Goal: Task Accomplishment & Management: Manage account settings

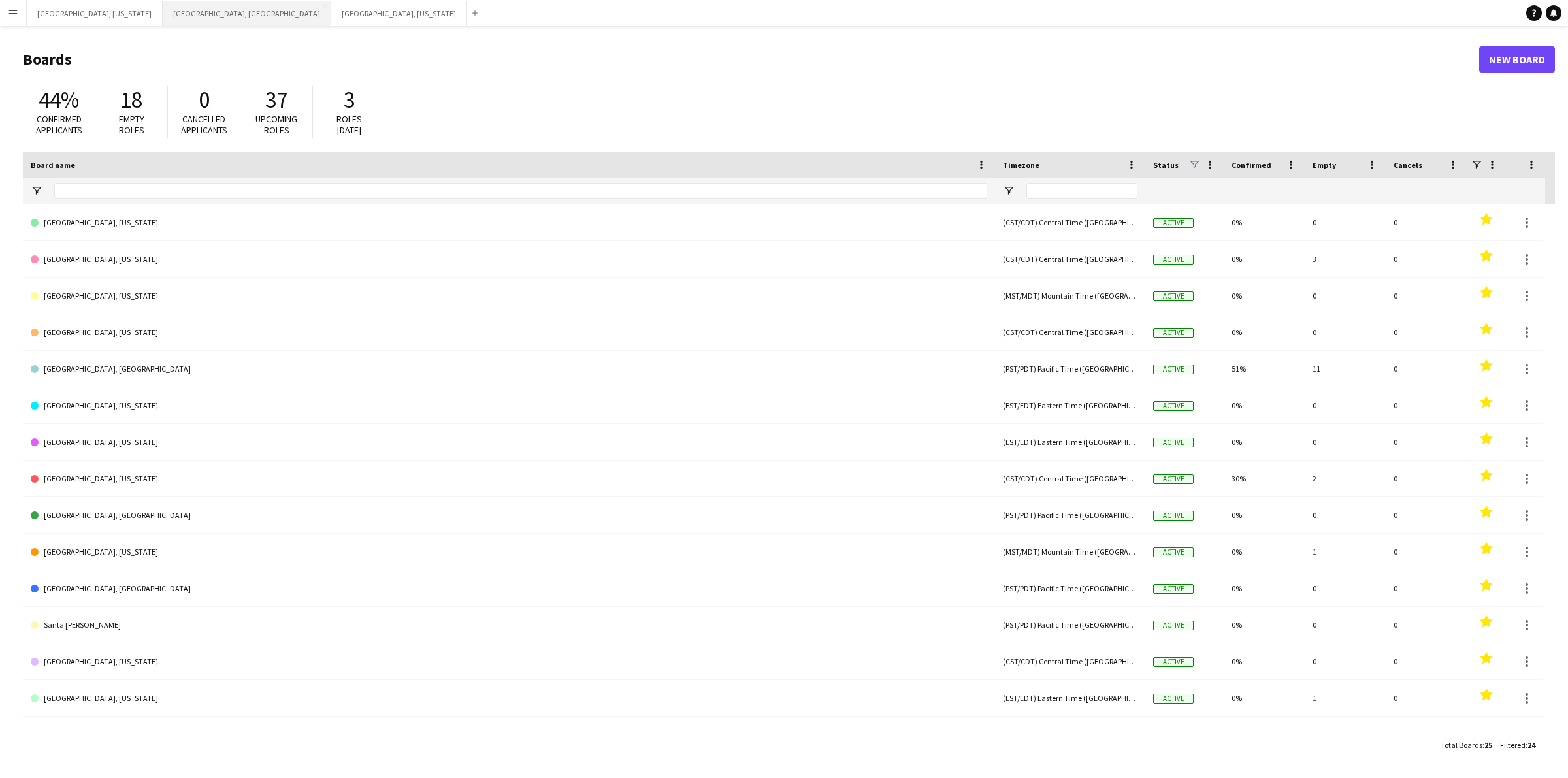
click at [162, 15] on button "[GEOGRAPHIC_DATA], [GEOGRAPHIC_DATA] Close" at bounding box center [247, 13] width 169 height 25
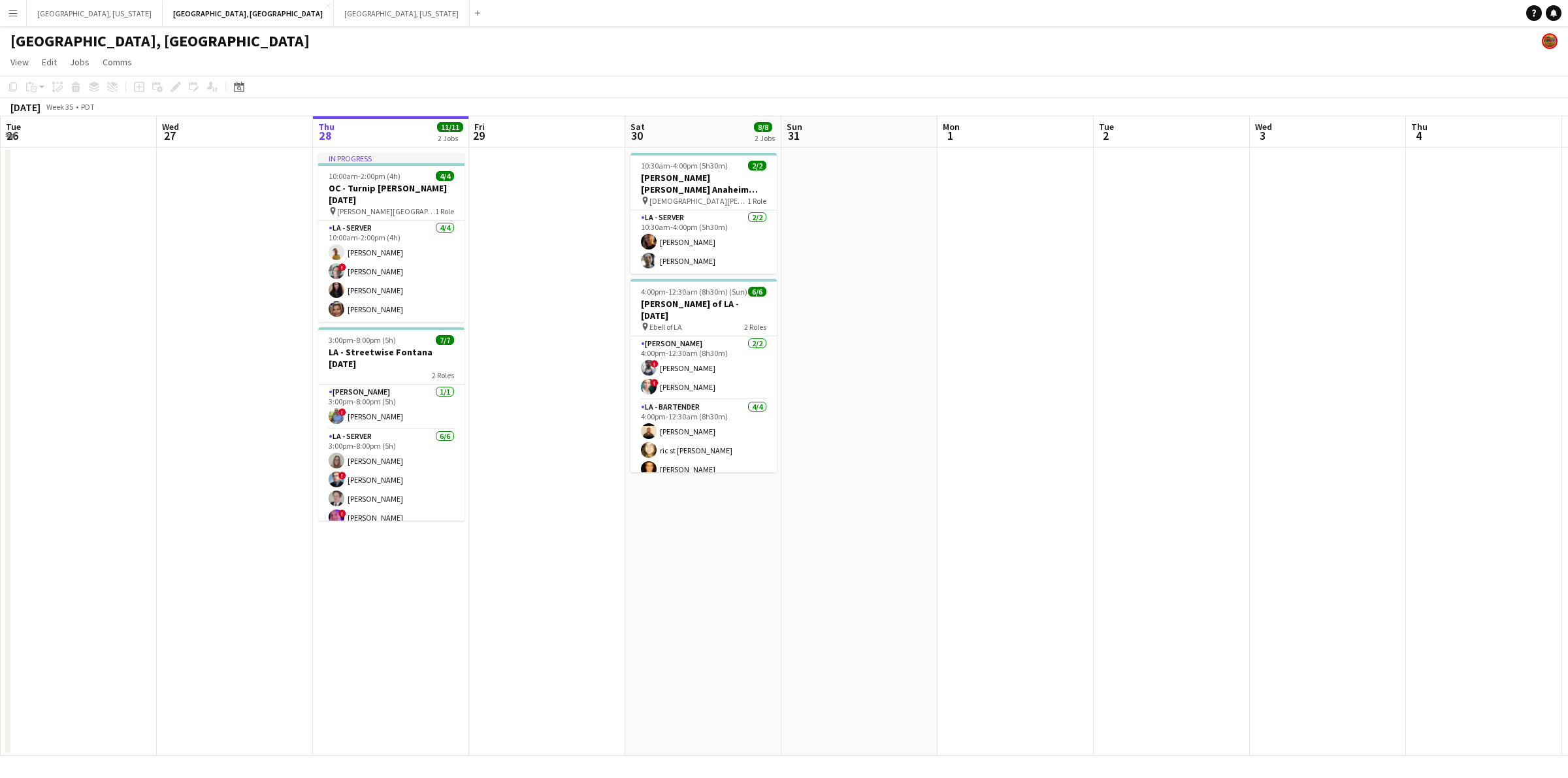
scroll to position [0, 388]
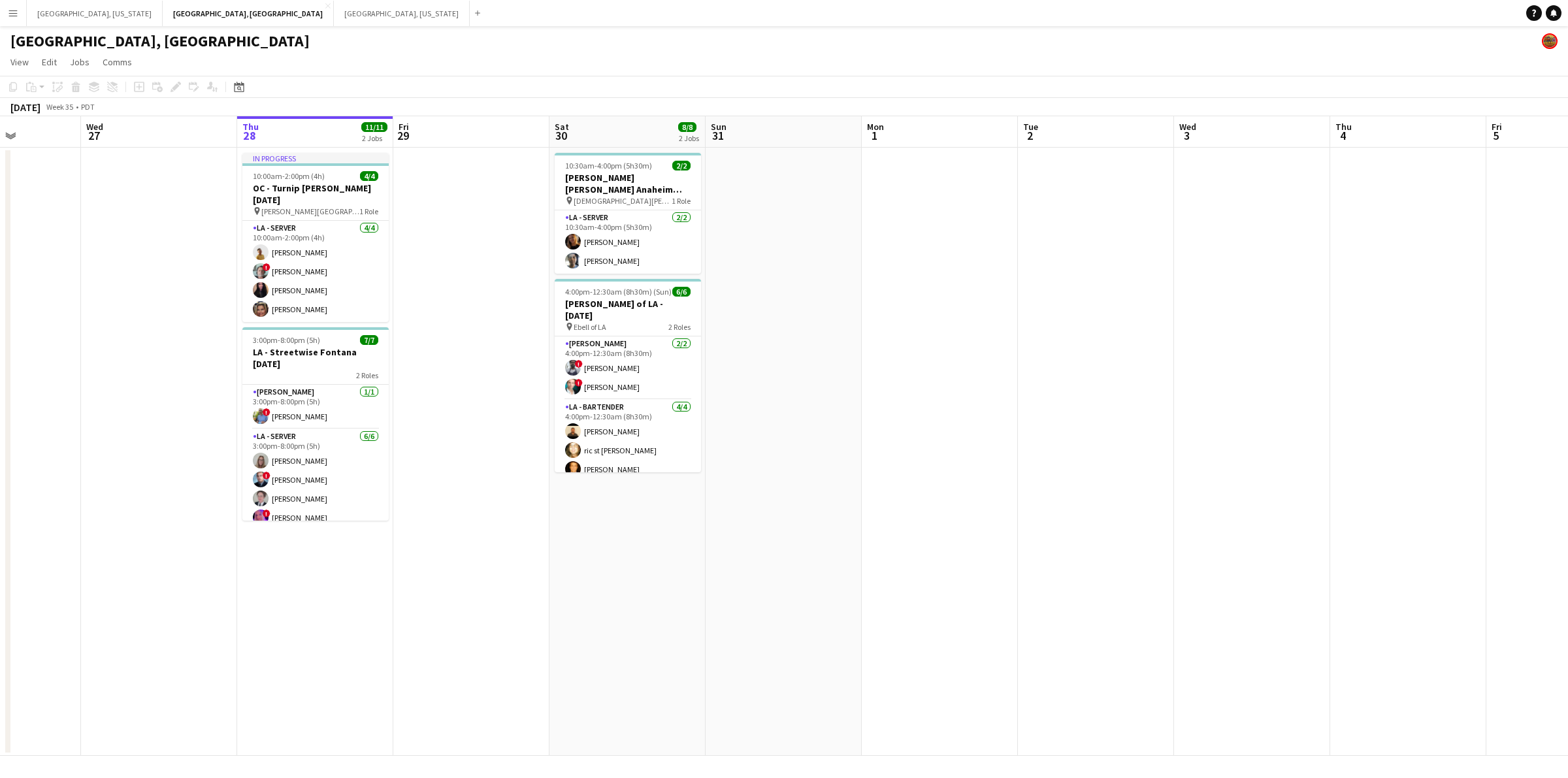
drag, startPoint x: 366, startPoint y: 454, endPoint x: 446, endPoint y: 432, distance: 83.0
click at [446, 432] on app-calendar-viewport "Sun 24 Mon 25 Tue 26 Wed 27 Thu 28 11/11 2 Jobs Fri 29 Sat 30 8/8 2 Jobs Sun 31…" at bounding box center [784, 436] width 1568 height 639
click at [627, 232] on app-card-role "LA - Server [DATE] 10:30am-4:00pm (5h30m) [PERSON_NAME] [PERSON_NAME]" at bounding box center [628, 242] width 147 height 63
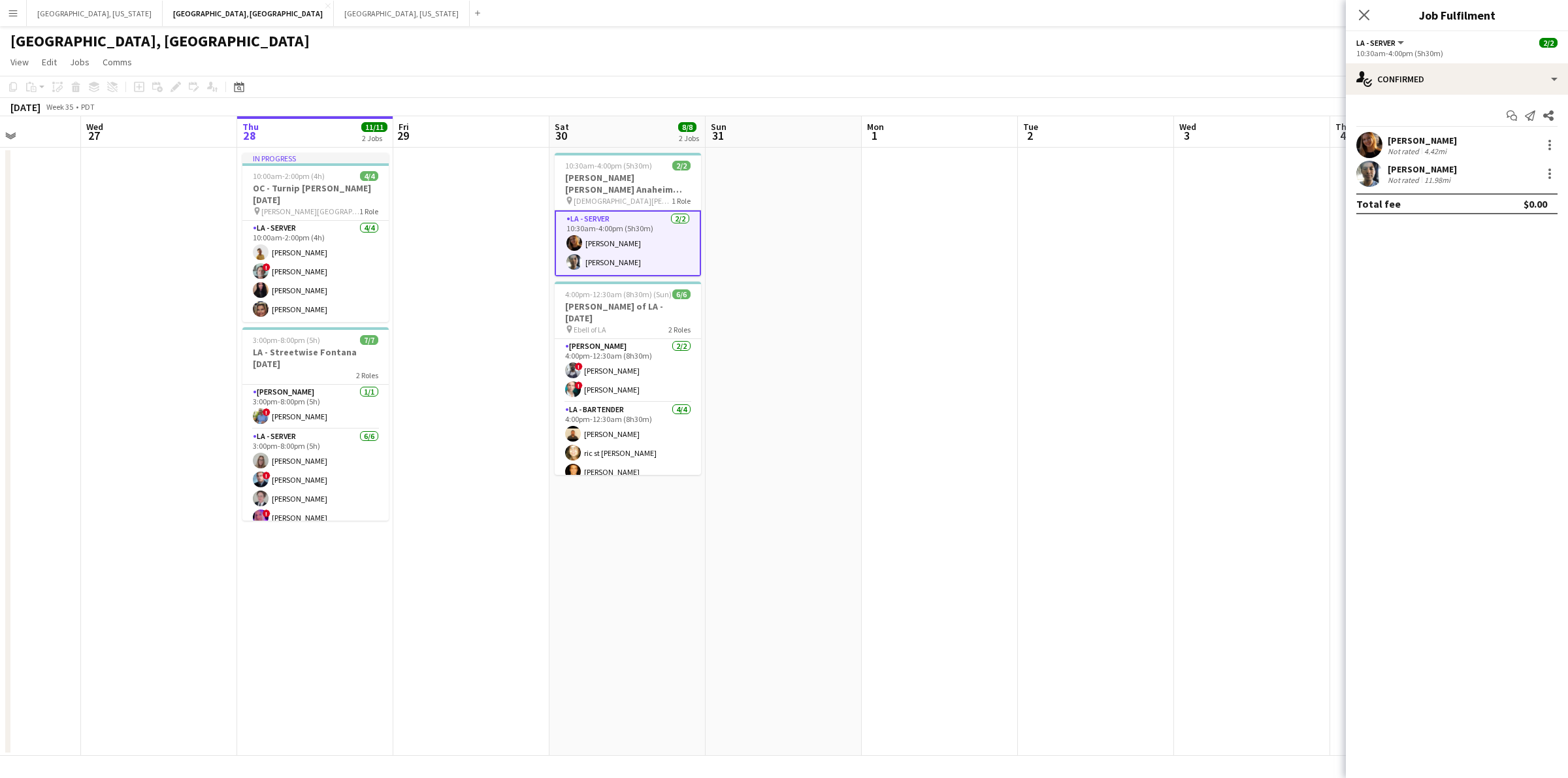
click at [1468, 142] on div "[PERSON_NAME] Not rated 4.42mi" at bounding box center [1457, 145] width 222 height 26
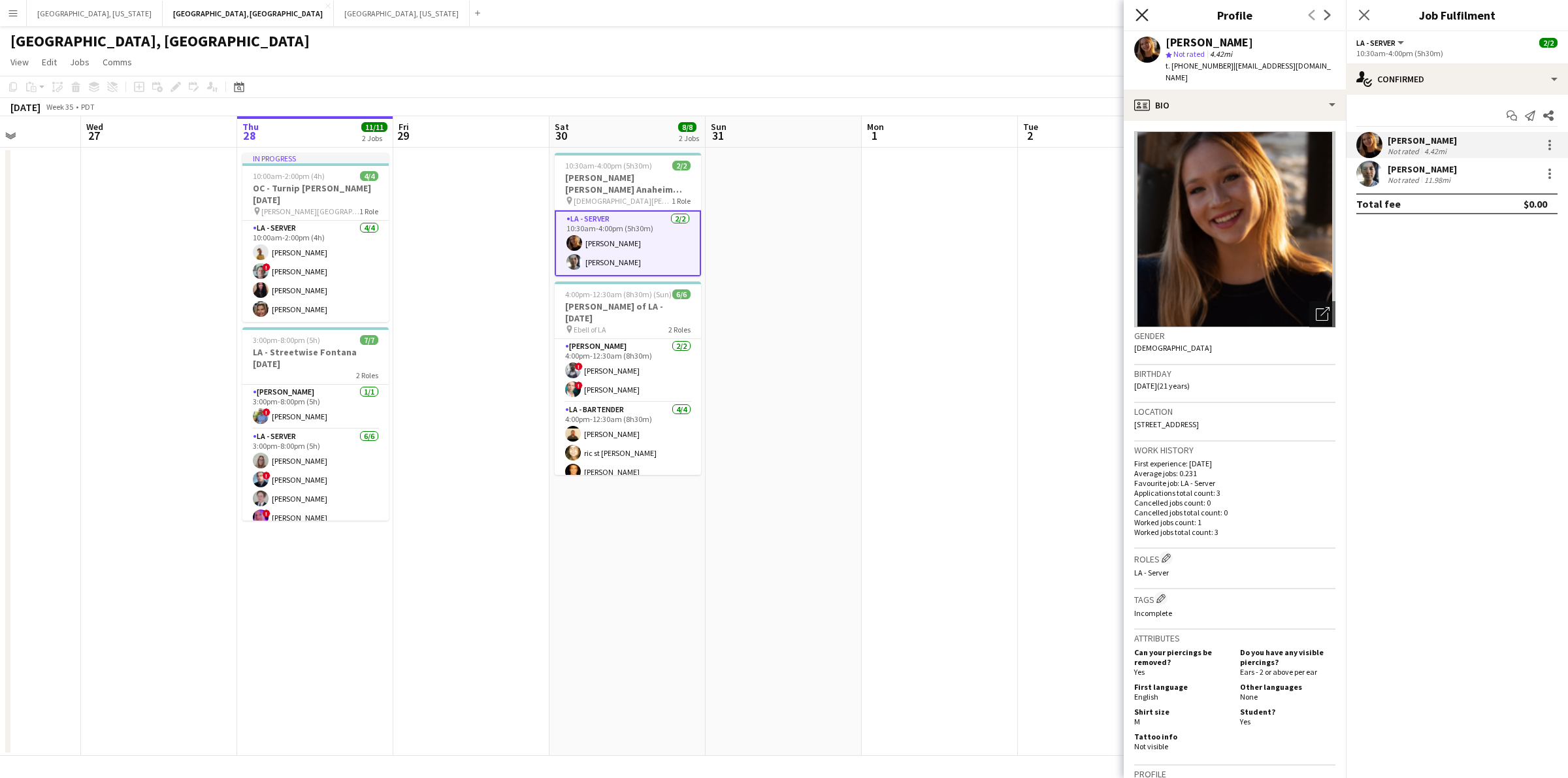
click at [1147, 14] on icon "Close pop-in" at bounding box center [1141, 14] width 12 height 12
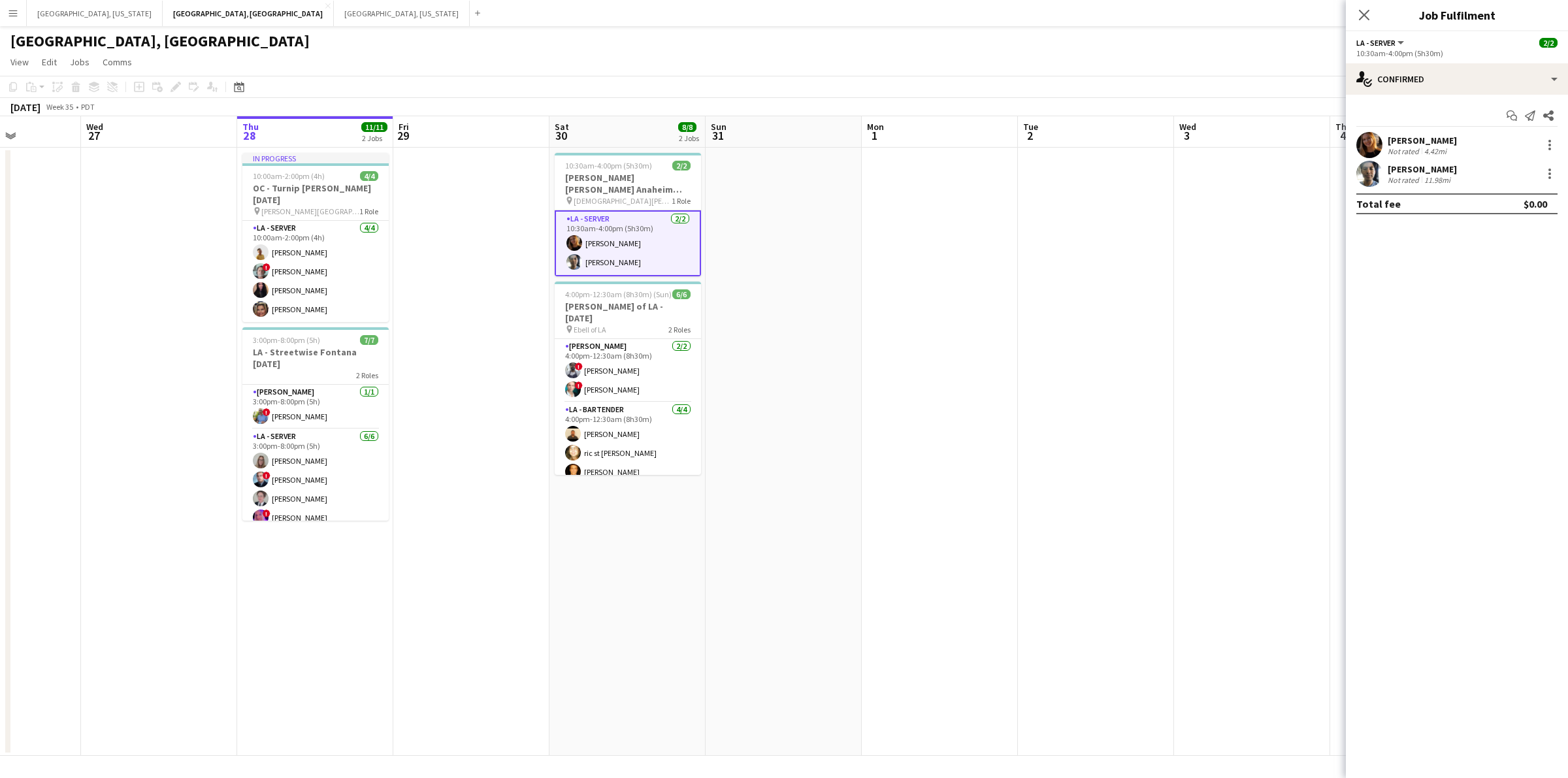
click at [1436, 141] on div "[PERSON_NAME]" at bounding box center [1422, 140] width 69 height 11
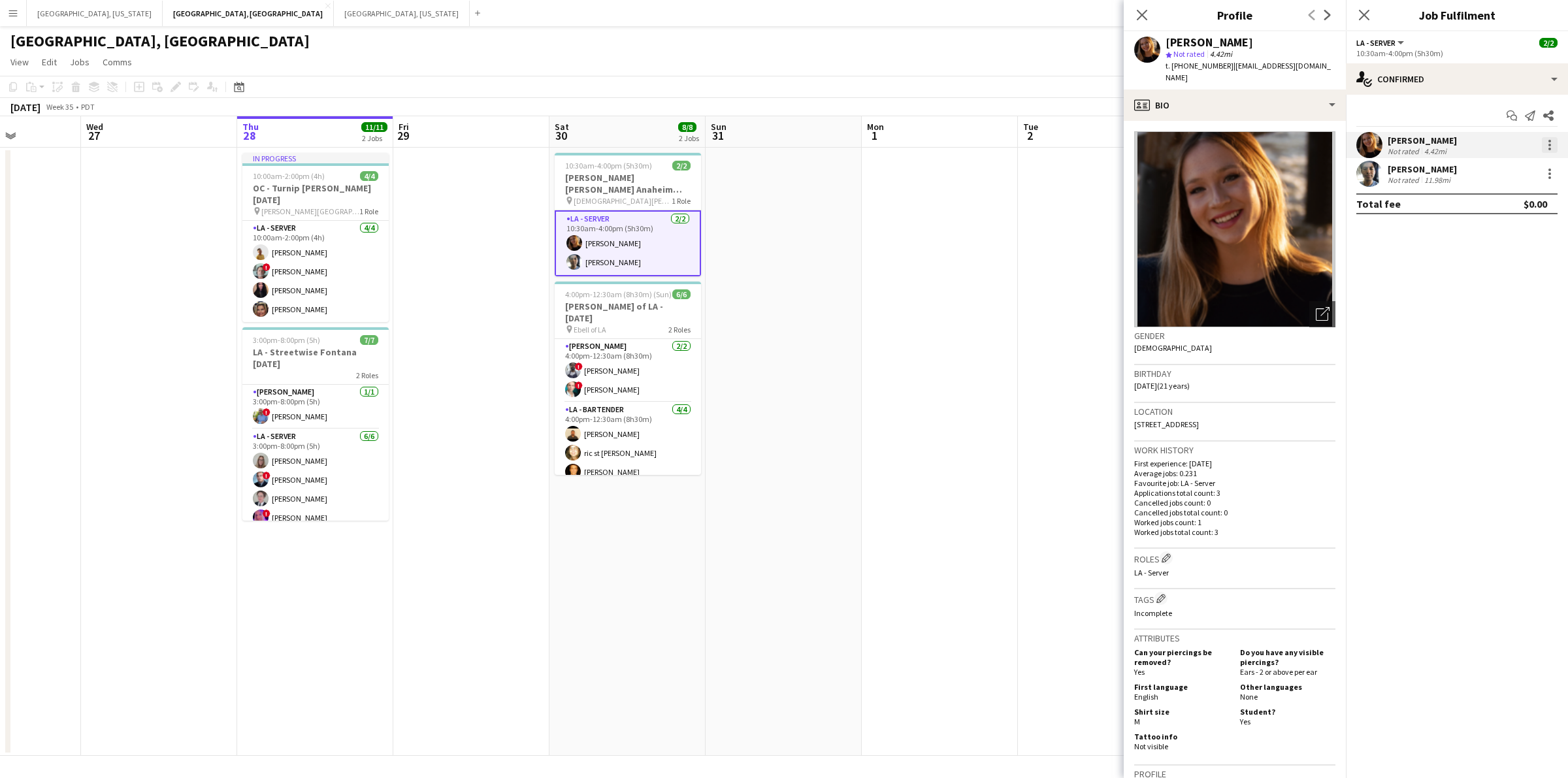
click at [1548, 143] on div at bounding box center [1549, 144] width 16 height 16
click at [1491, 294] on span "Remove" at bounding box center [1486, 294] width 39 height 11
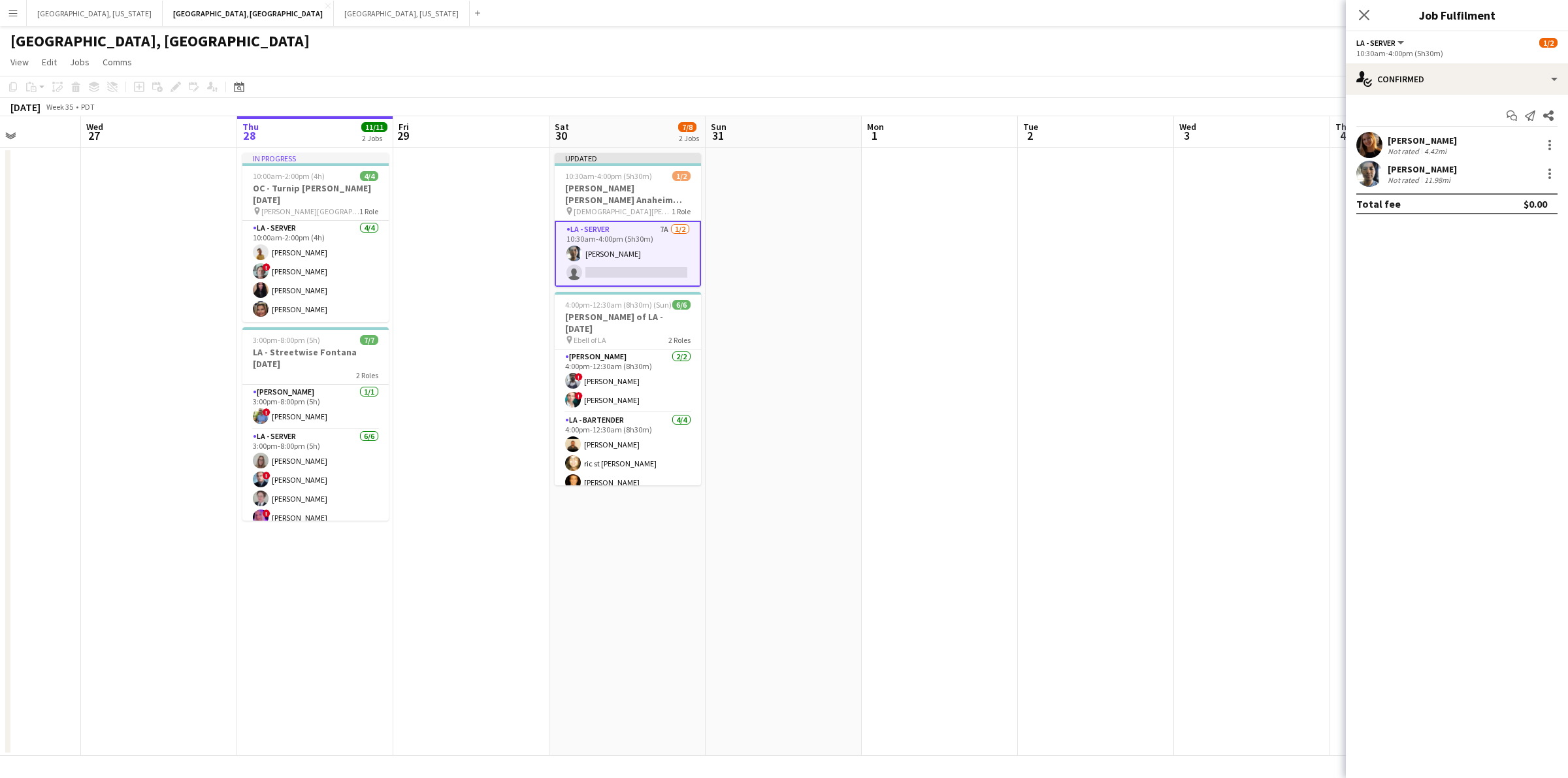
click at [634, 256] on app-card-role "LA - Server 7A [DATE] 10:30am-4:00pm (5h30m) [PERSON_NAME] single-neutral-actio…" at bounding box center [628, 253] width 147 height 66
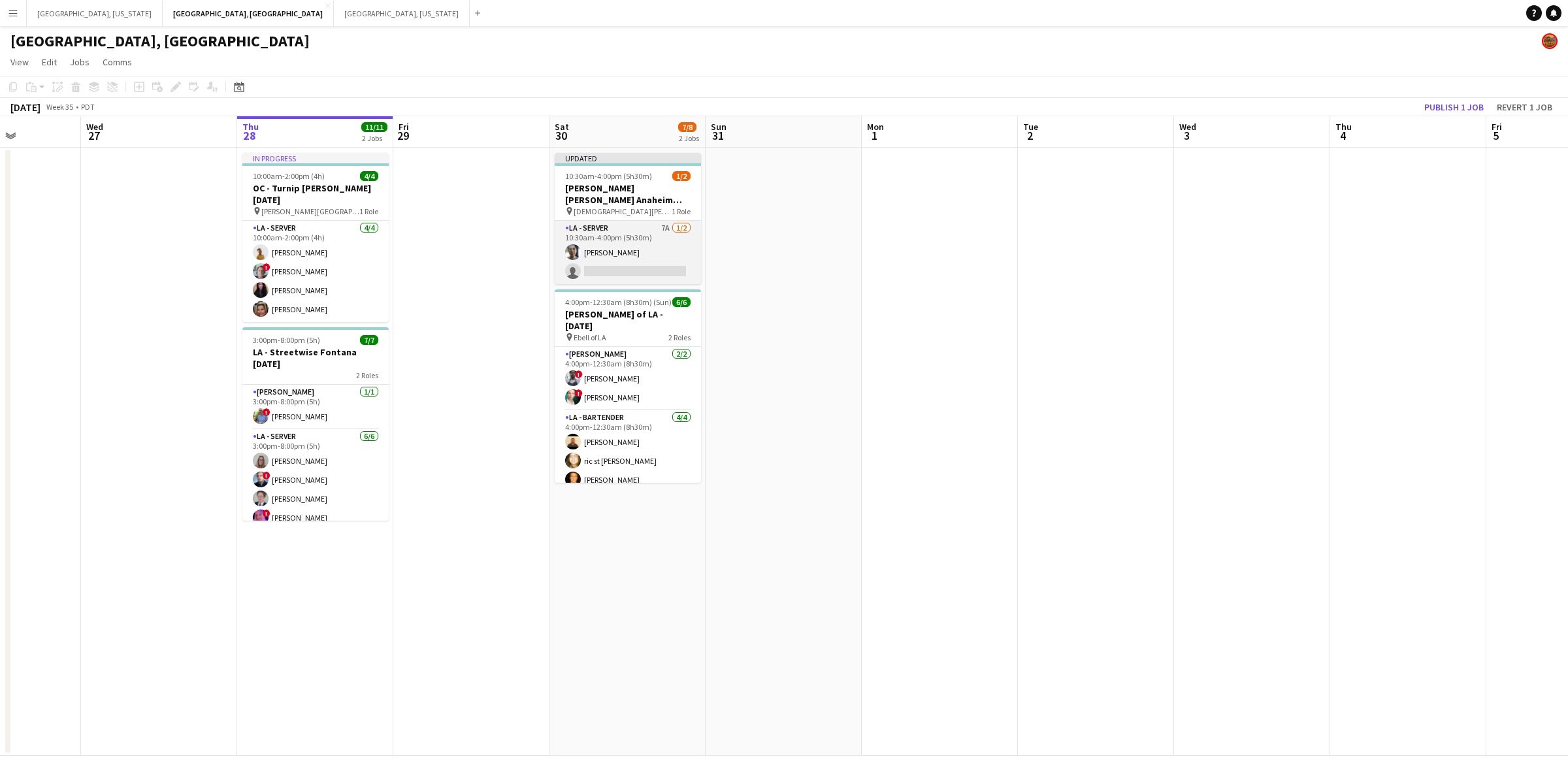
click at [633, 256] on app-card-role "LA - Server 7A [DATE] 10:30am-4:00pm (5h30m) [PERSON_NAME] single-neutral-actio…" at bounding box center [628, 252] width 147 height 63
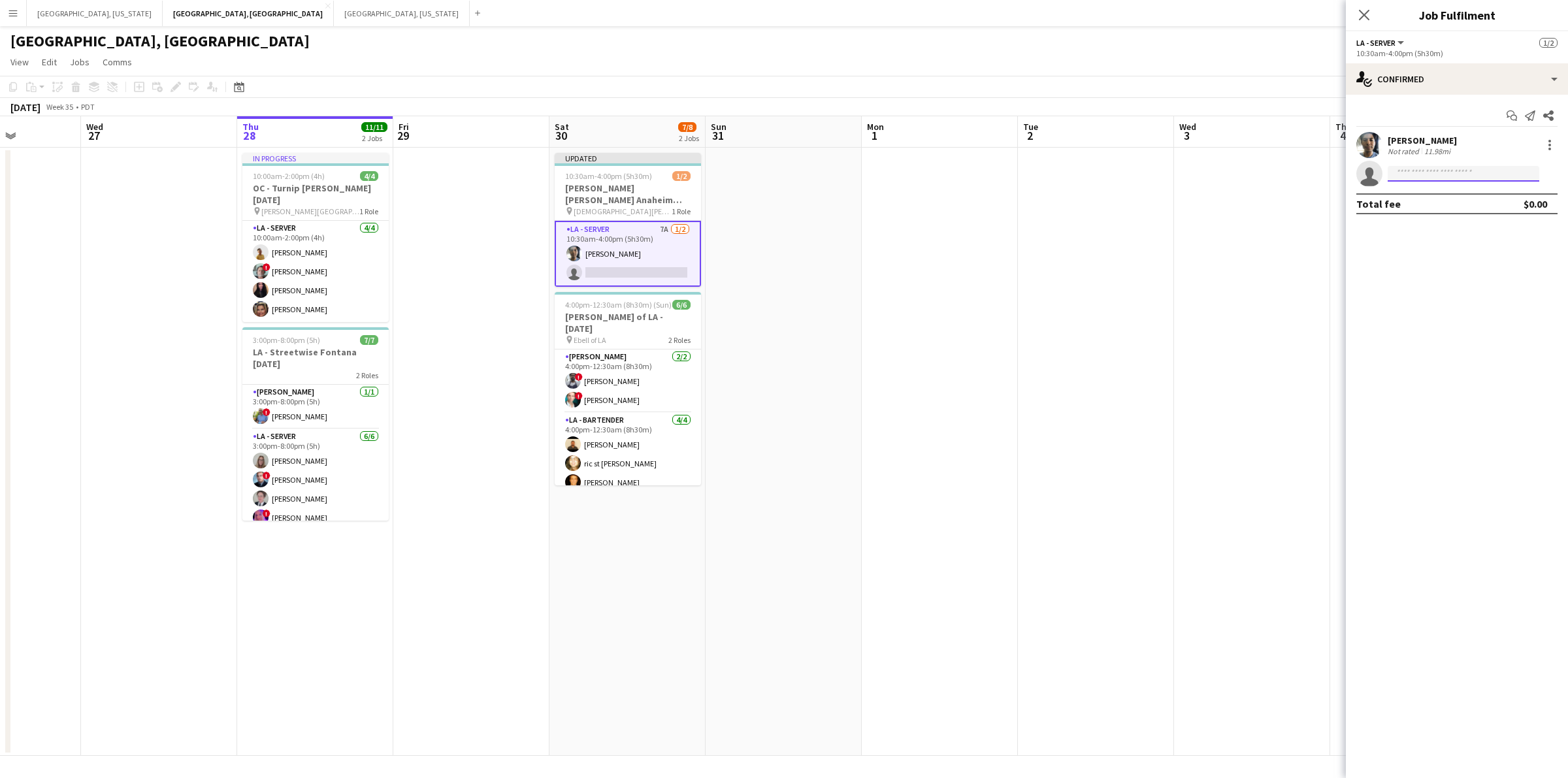
click at [1438, 166] on input at bounding box center [1463, 173] width 152 height 16
type input "********"
click at [1441, 195] on span "[PERSON_NAME]" at bounding box center [1436, 193] width 75 height 11
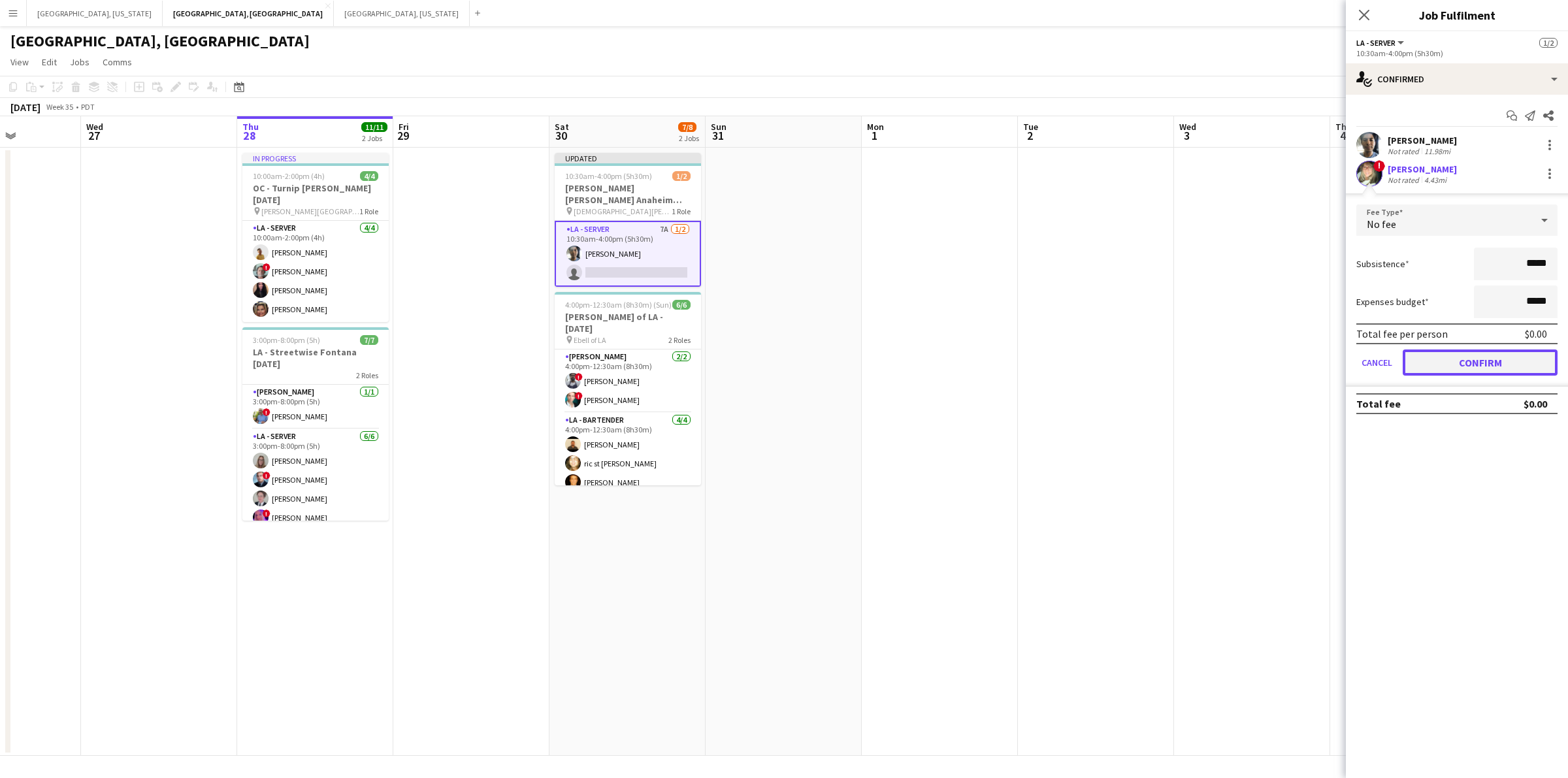
click at [1475, 362] on button "Confirm" at bounding box center [1479, 362] width 155 height 26
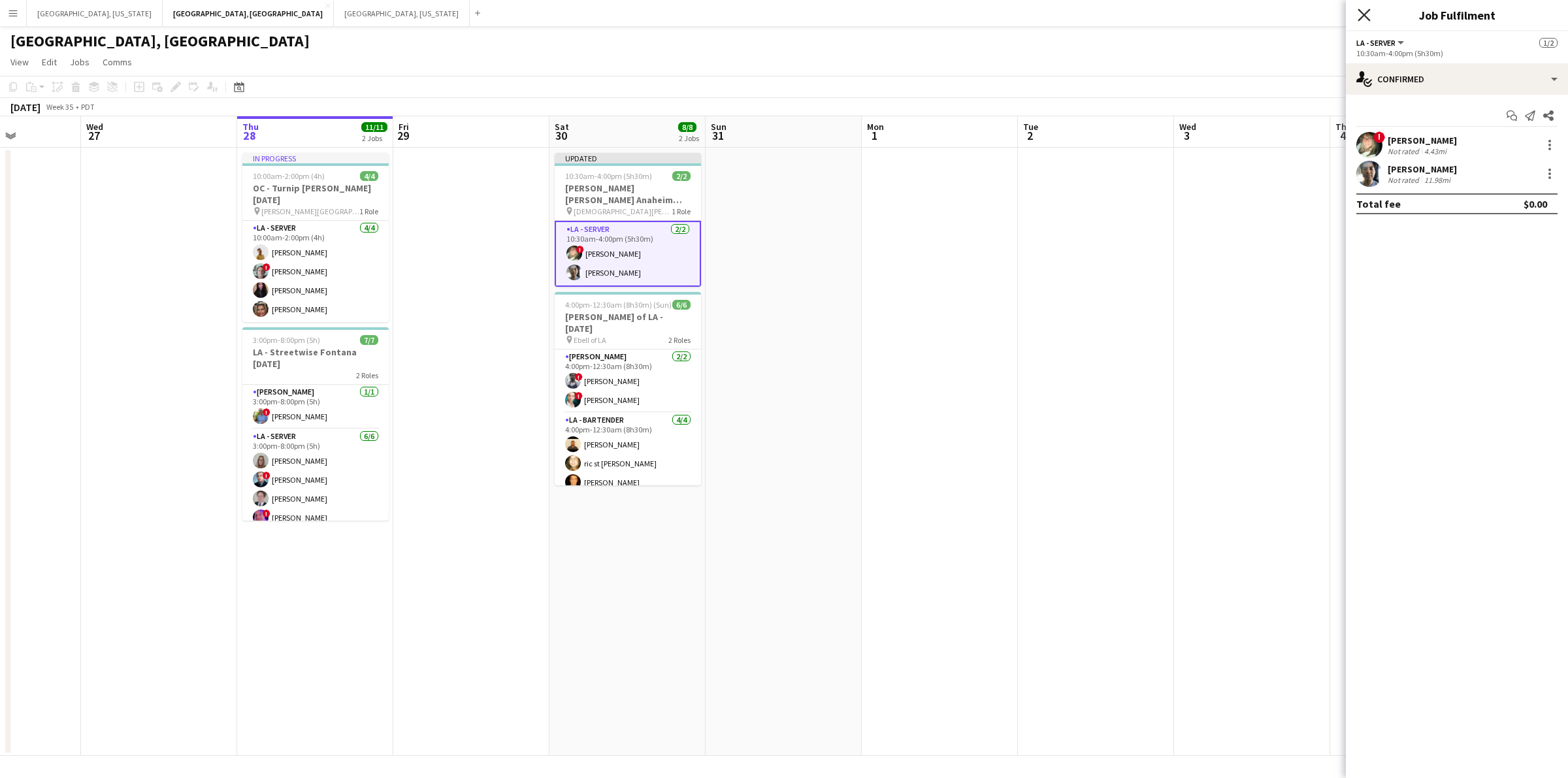
click at [1361, 15] on icon "Close pop-in" at bounding box center [1363, 14] width 12 height 12
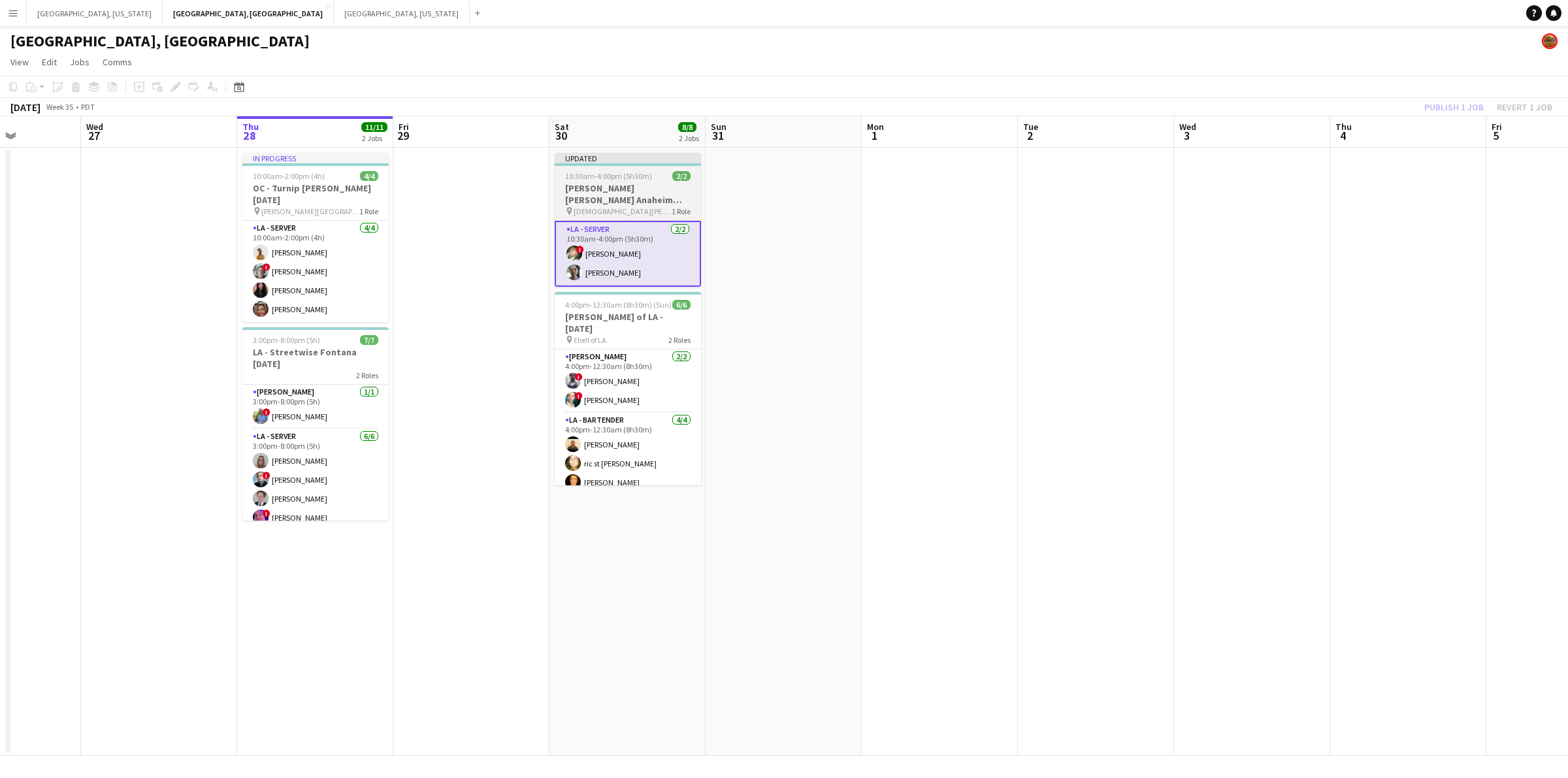
click at [630, 169] on app-job-card "Updated 10:30am-4:00pm (5h30m) 2/2 [PERSON_NAME] [PERSON_NAME] Anaheim [DATE] p…" at bounding box center [628, 220] width 147 height 134
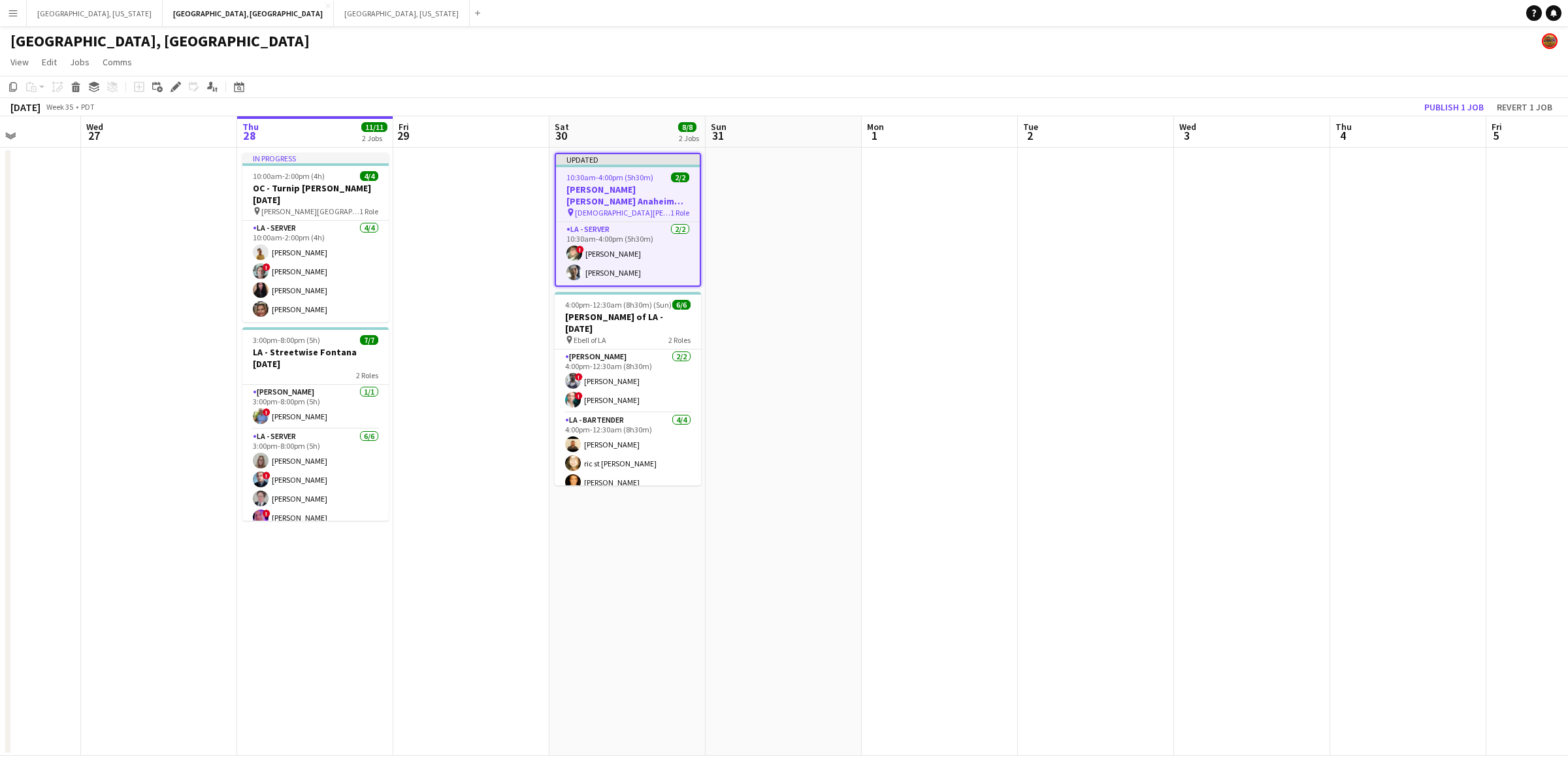
click at [1461, 97] on app-toolbar "Copy Paste Paste Ctrl+V Paste with crew Ctrl+Shift+V Paste linked Job [GEOGRAPH…" at bounding box center [784, 86] width 1568 height 22
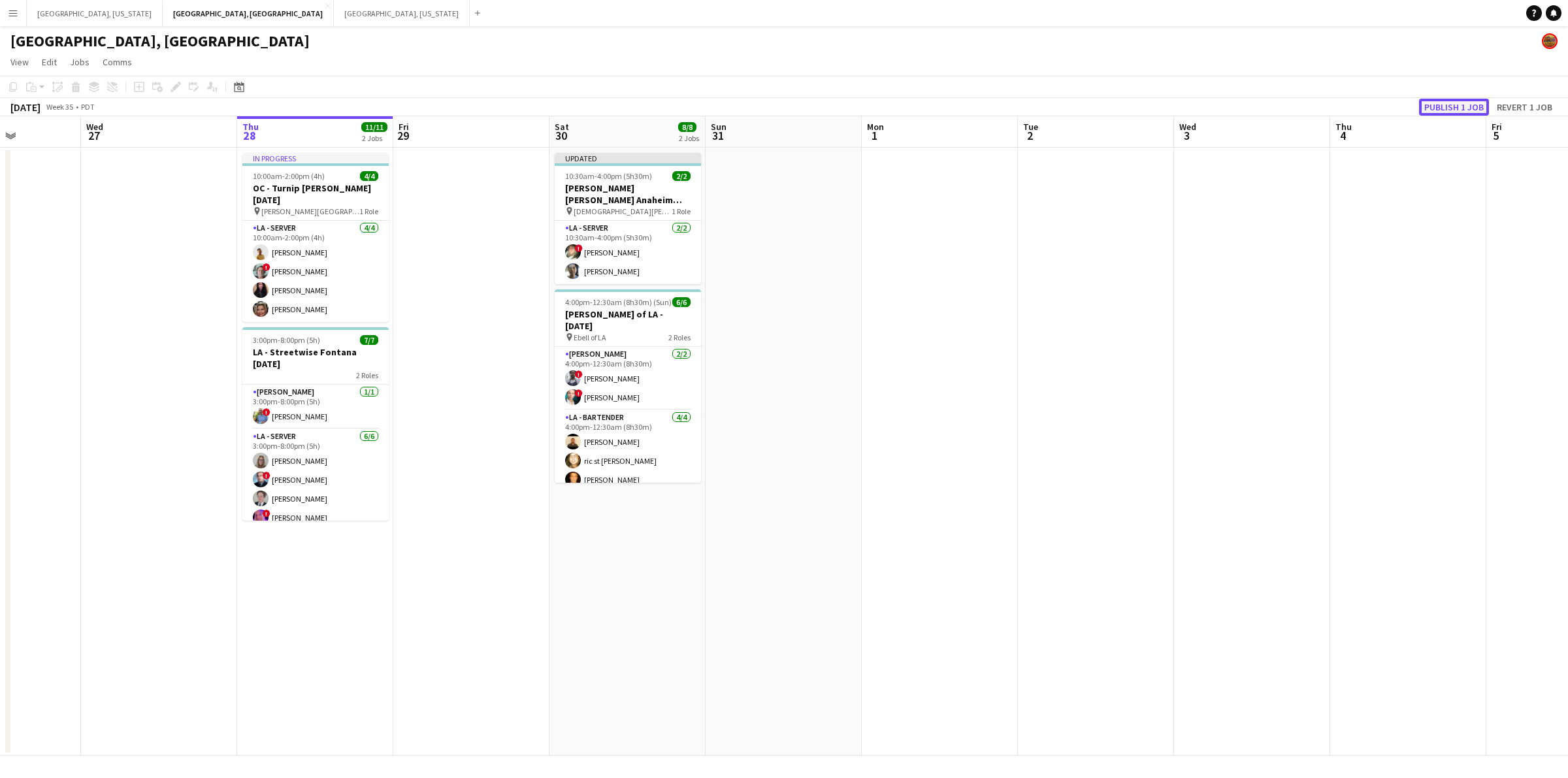
click at [1461, 98] on button "Publish 1 job" at bounding box center [1453, 107] width 70 height 17
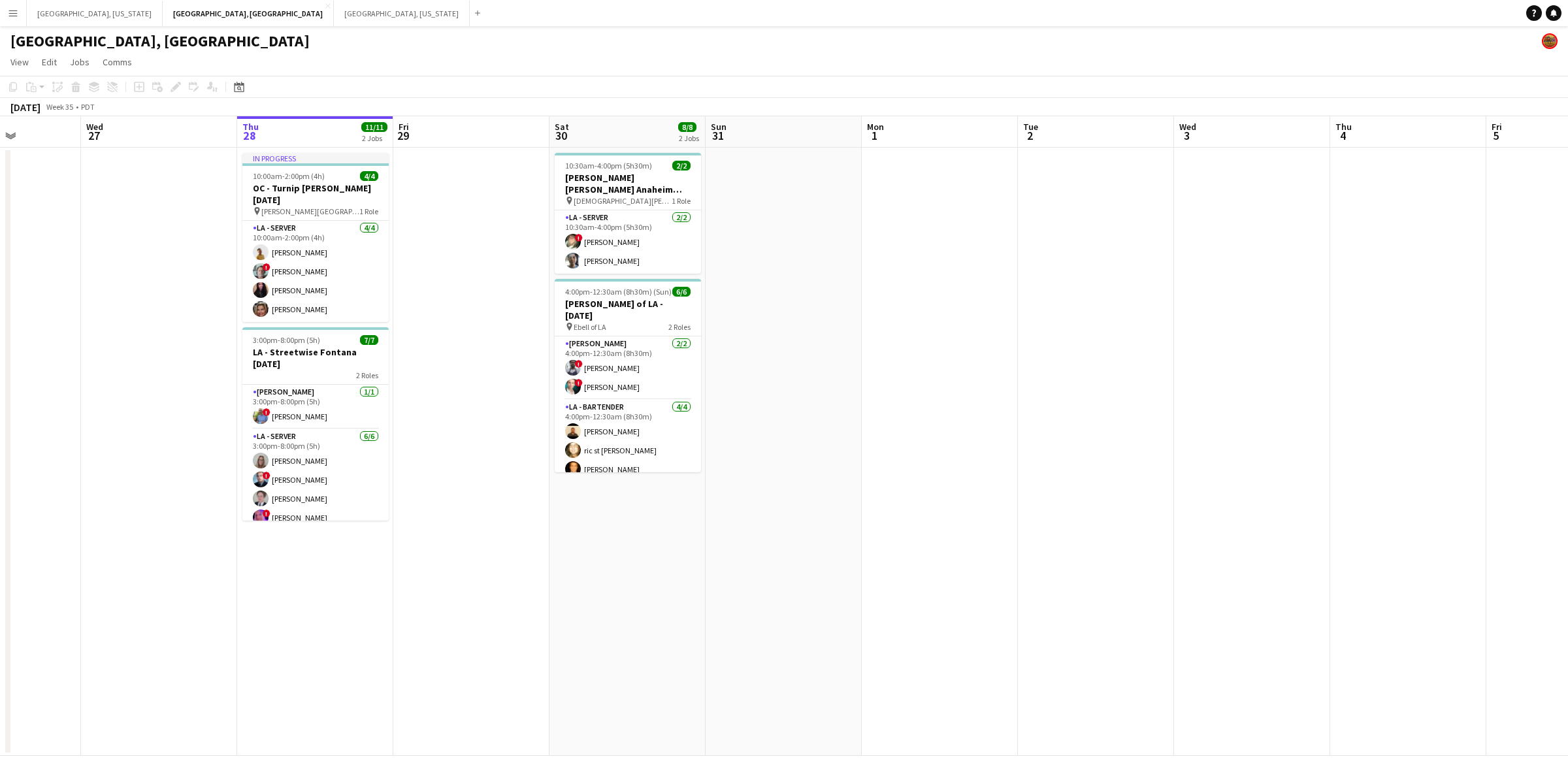
click at [2, 7] on button "Menu" at bounding box center [13, 13] width 26 height 26
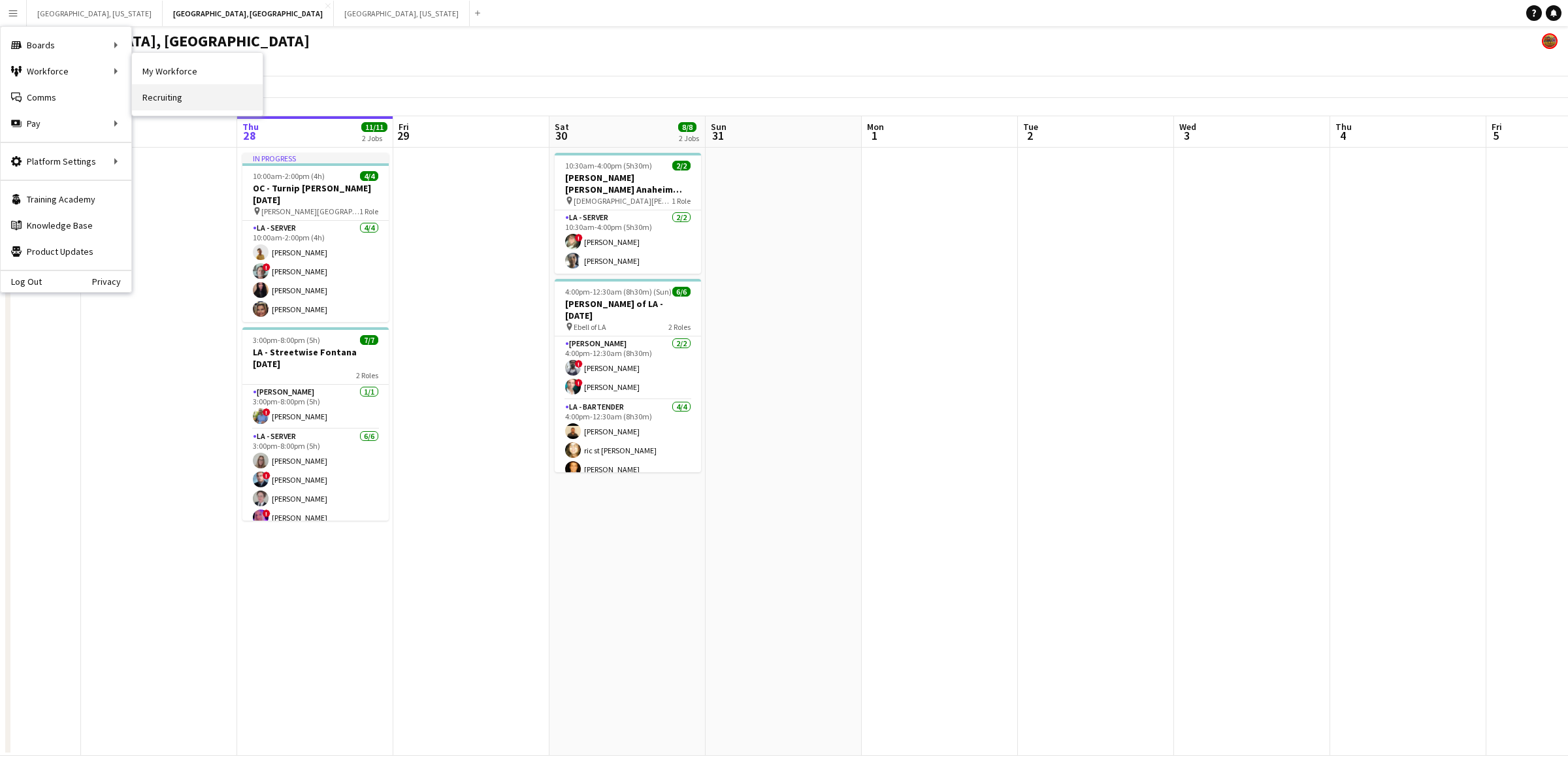
click at [170, 92] on link "Recruiting" at bounding box center [197, 98] width 130 height 26
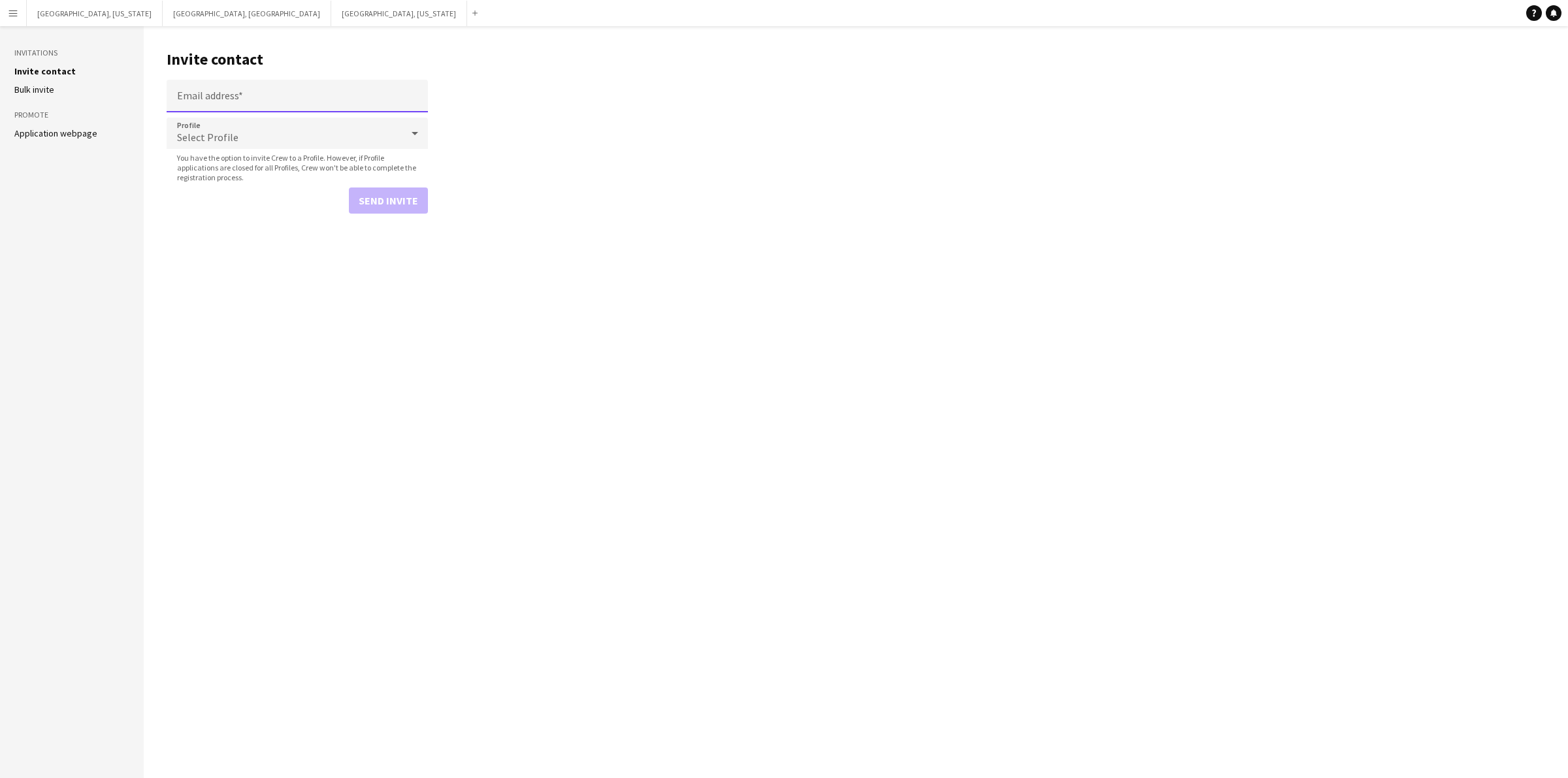
click at [266, 100] on input "Email address" at bounding box center [297, 96] width 261 height 33
paste input "**********"
type input "**********"
click at [386, 139] on div "Select Profile" at bounding box center [284, 133] width 235 height 31
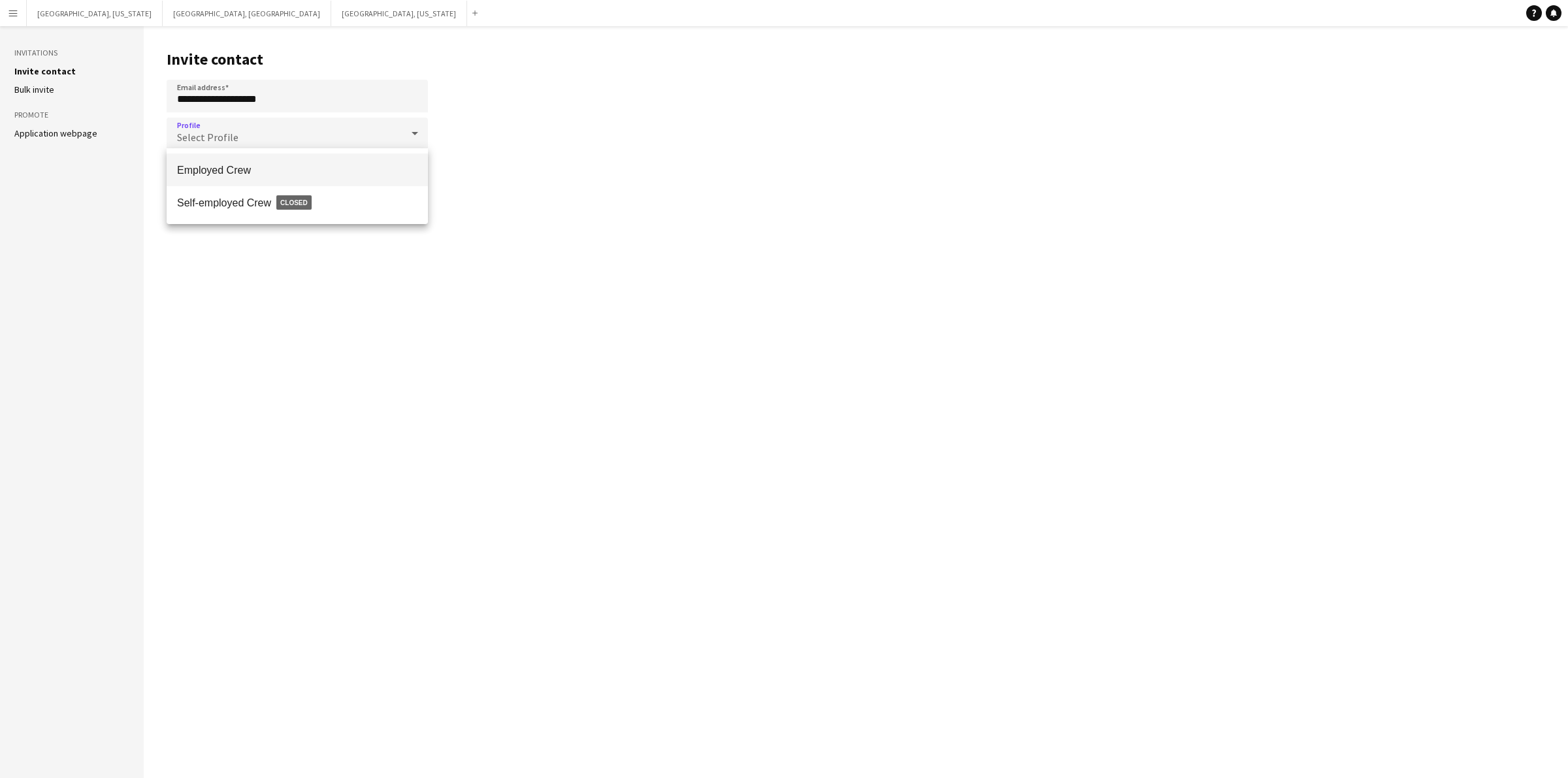
click at [237, 164] on span "Employed Crew" at bounding box center [297, 170] width 240 height 12
click at [472, 117] on main "**********" at bounding box center [856, 402] width 1425 height 752
click at [379, 194] on button "Send invite" at bounding box center [389, 201] width 79 height 26
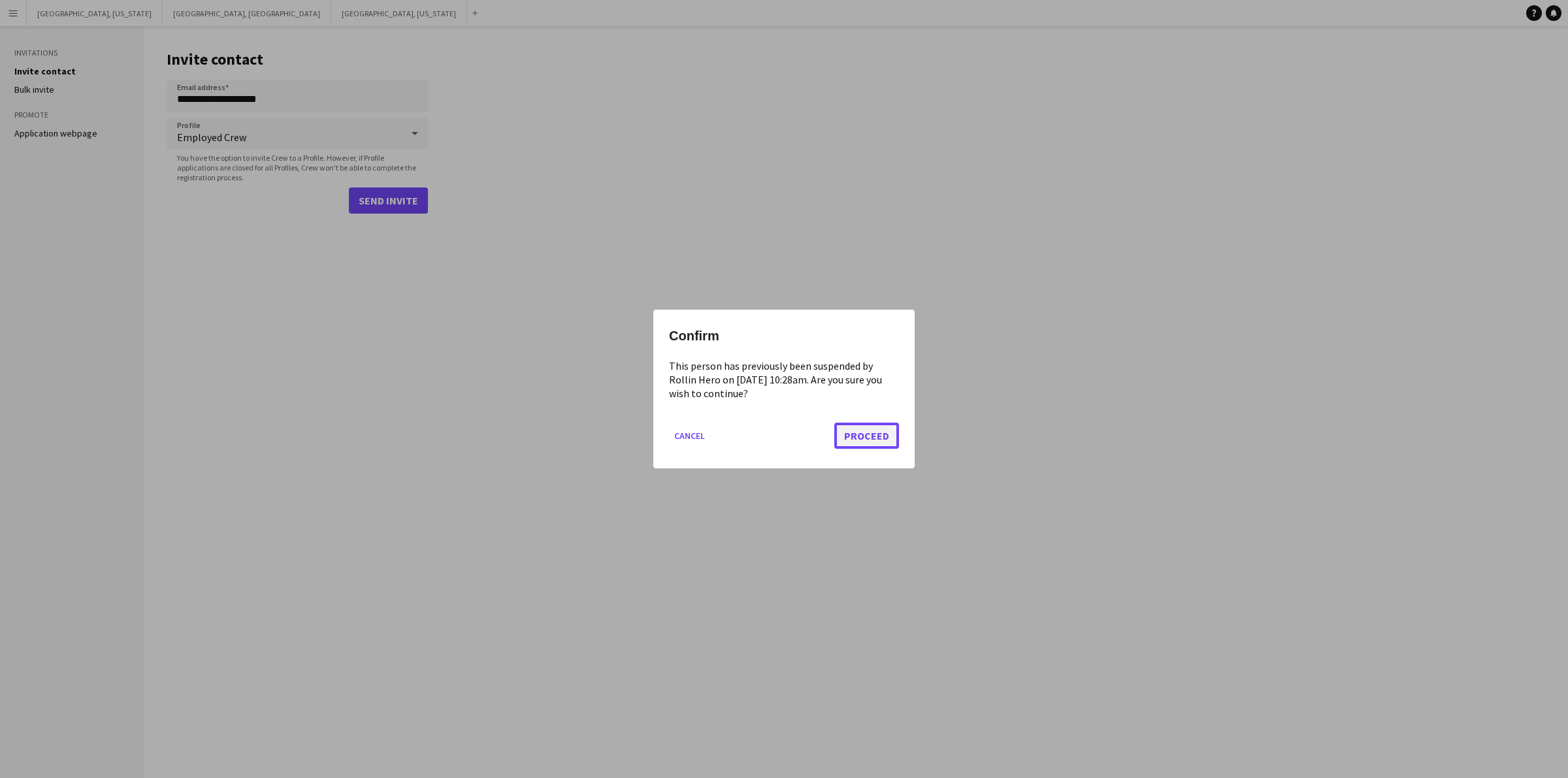
click at [880, 443] on button "Proceed" at bounding box center [866, 436] width 65 height 26
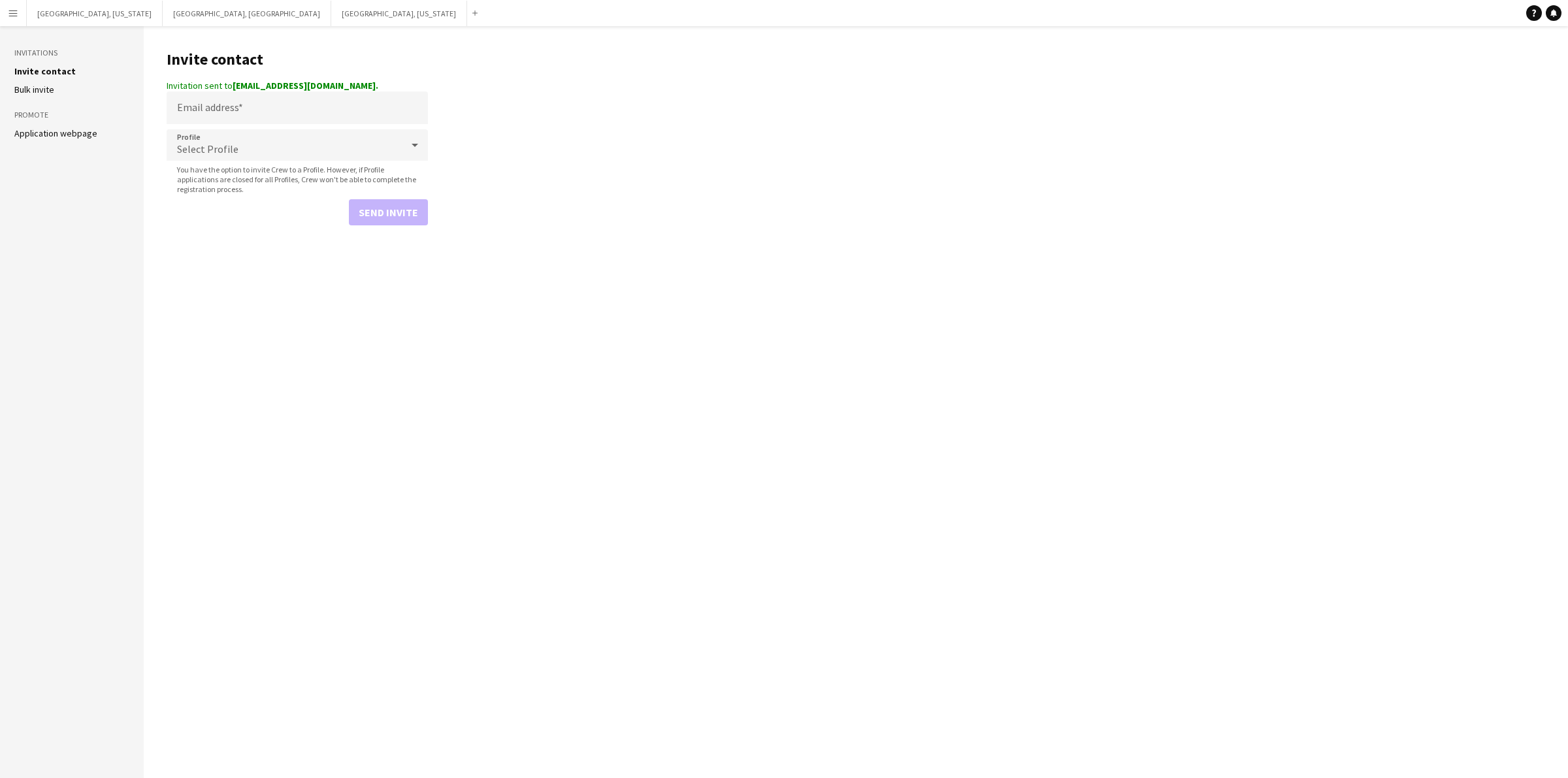
click at [2, 11] on button "Menu" at bounding box center [13, 13] width 26 height 26
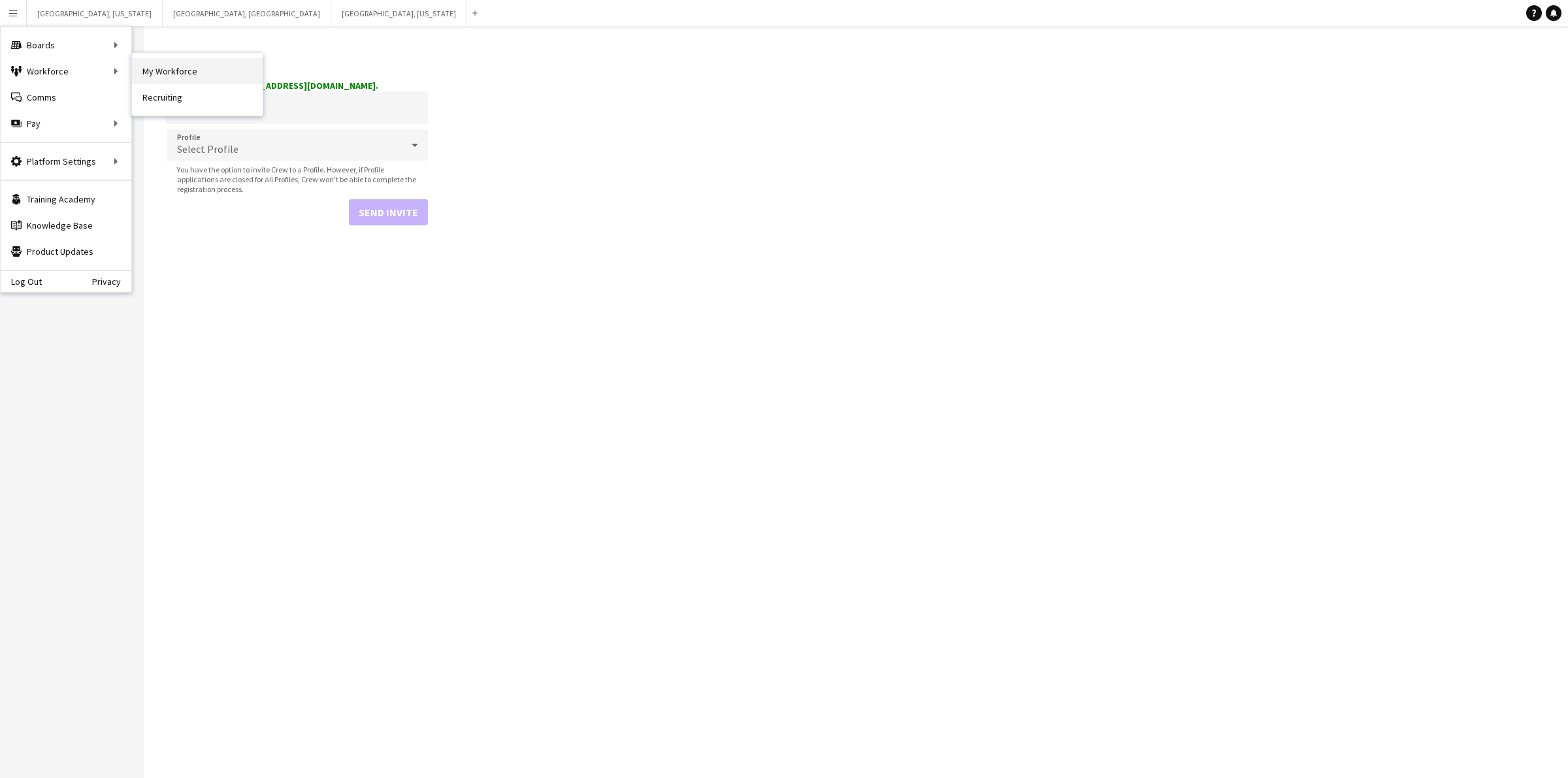
click at [160, 69] on link "My Workforce" at bounding box center [197, 71] width 130 height 26
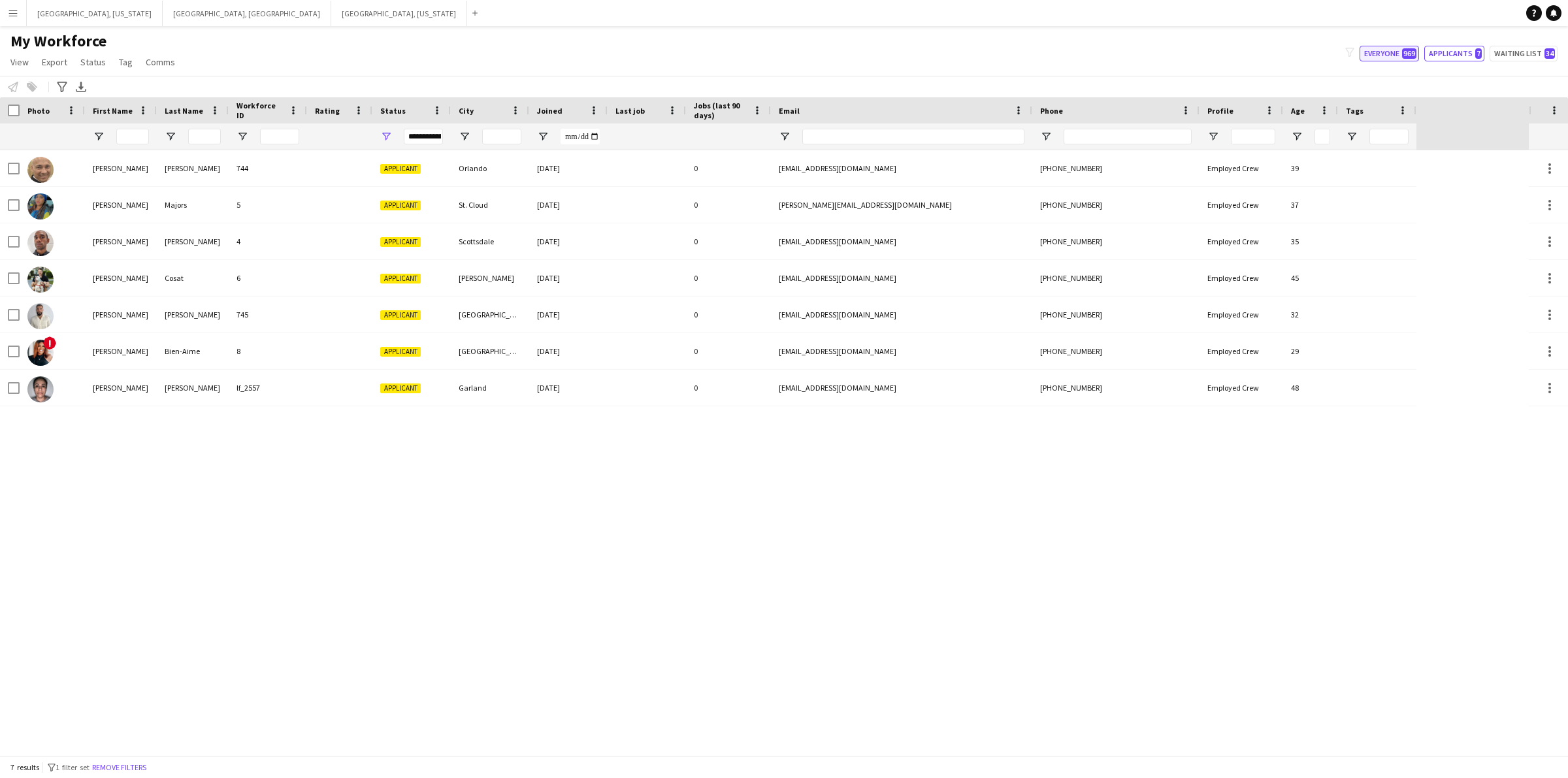
click at [1392, 54] on button "Everyone 969" at bounding box center [1389, 53] width 60 height 16
type input "**********"
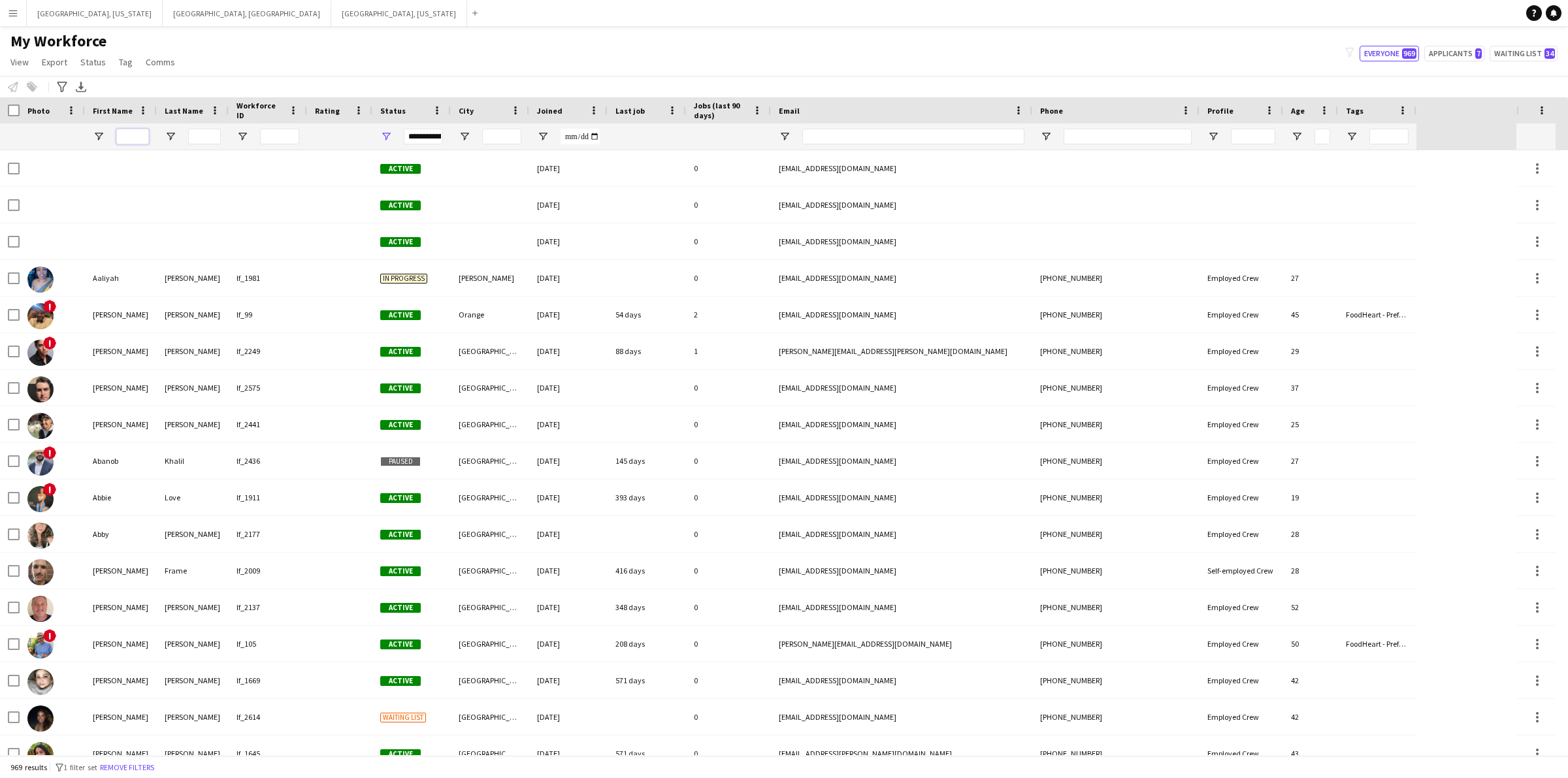
click at [137, 139] on input "First Name Filter Input" at bounding box center [133, 136] width 33 height 16
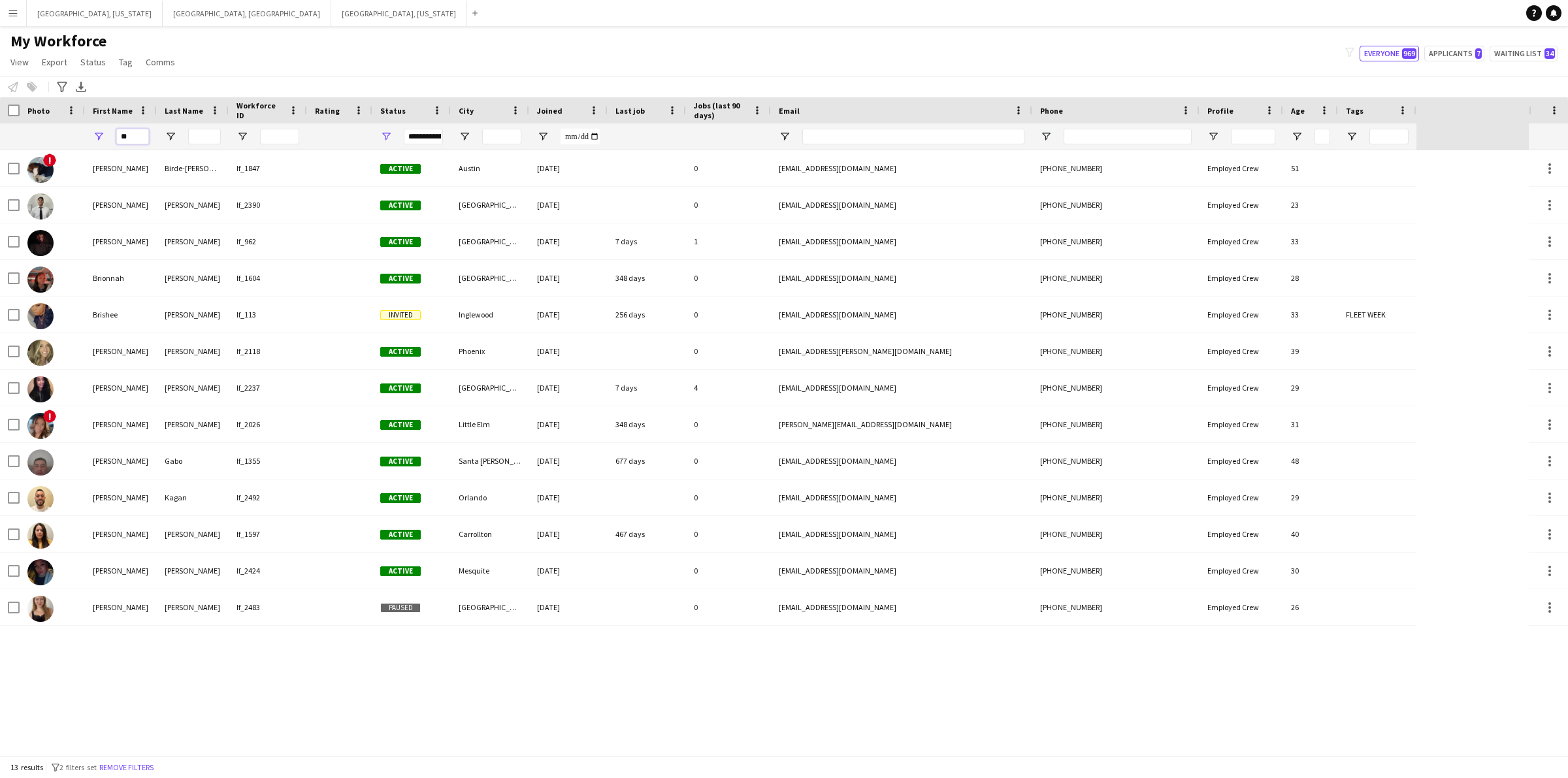
type input "*"
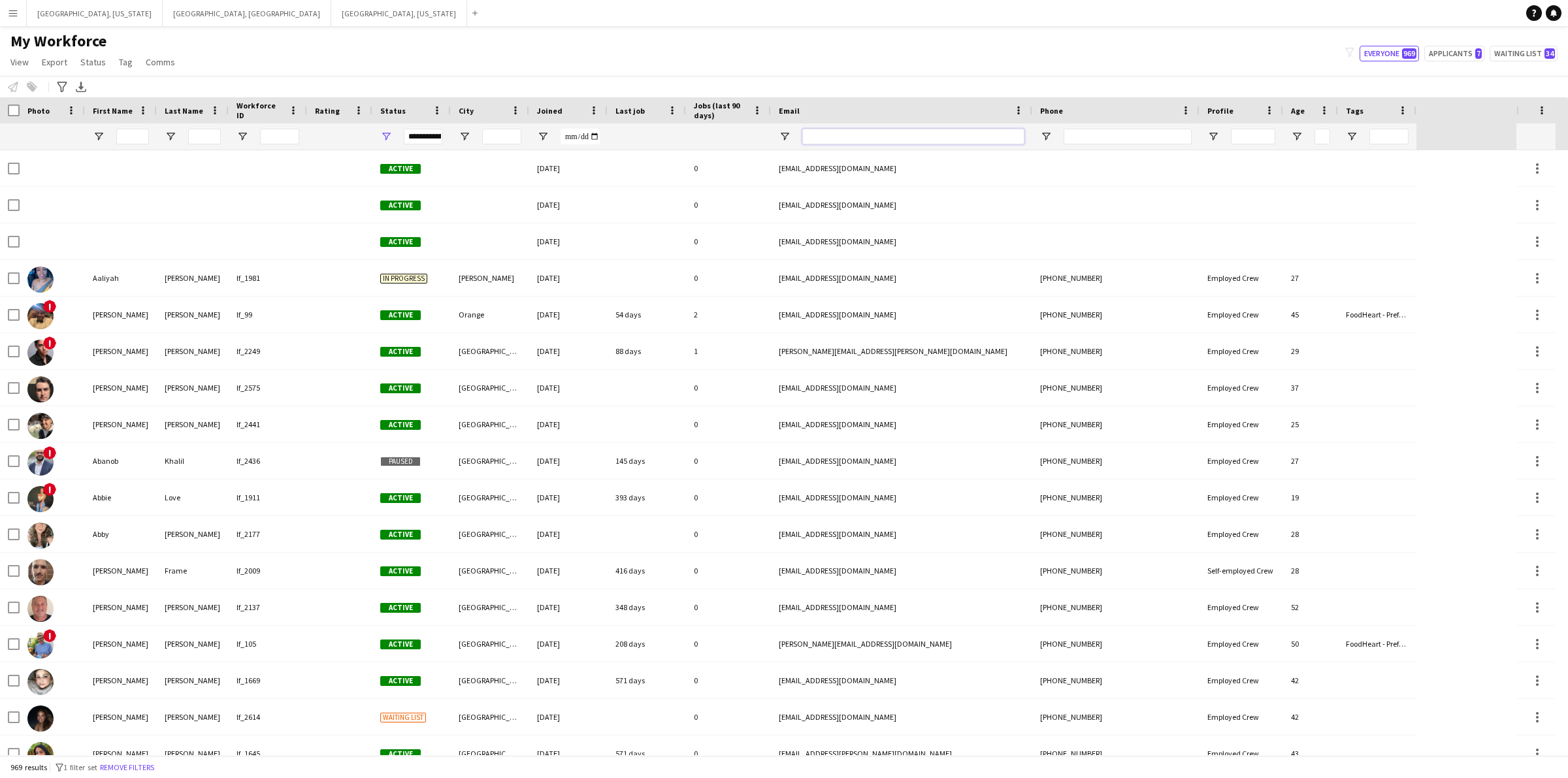
click at [831, 141] on input "Email Filter Input" at bounding box center [913, 136] width 222 height 16
paste input "**********"
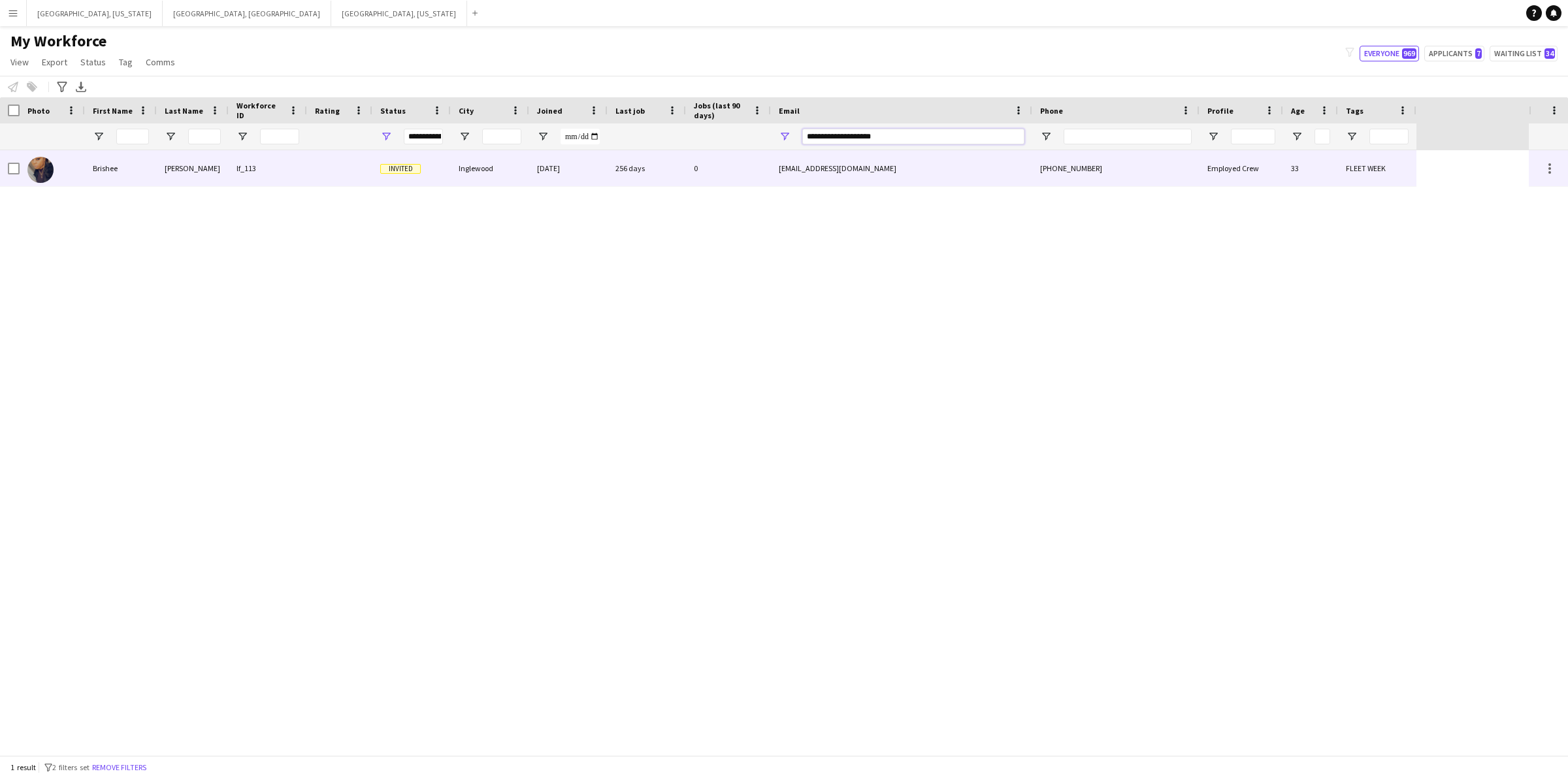
type input "**********"
click at [298, 173] on div "lf_113" at bounding box center [268, 168] width 79 height 36
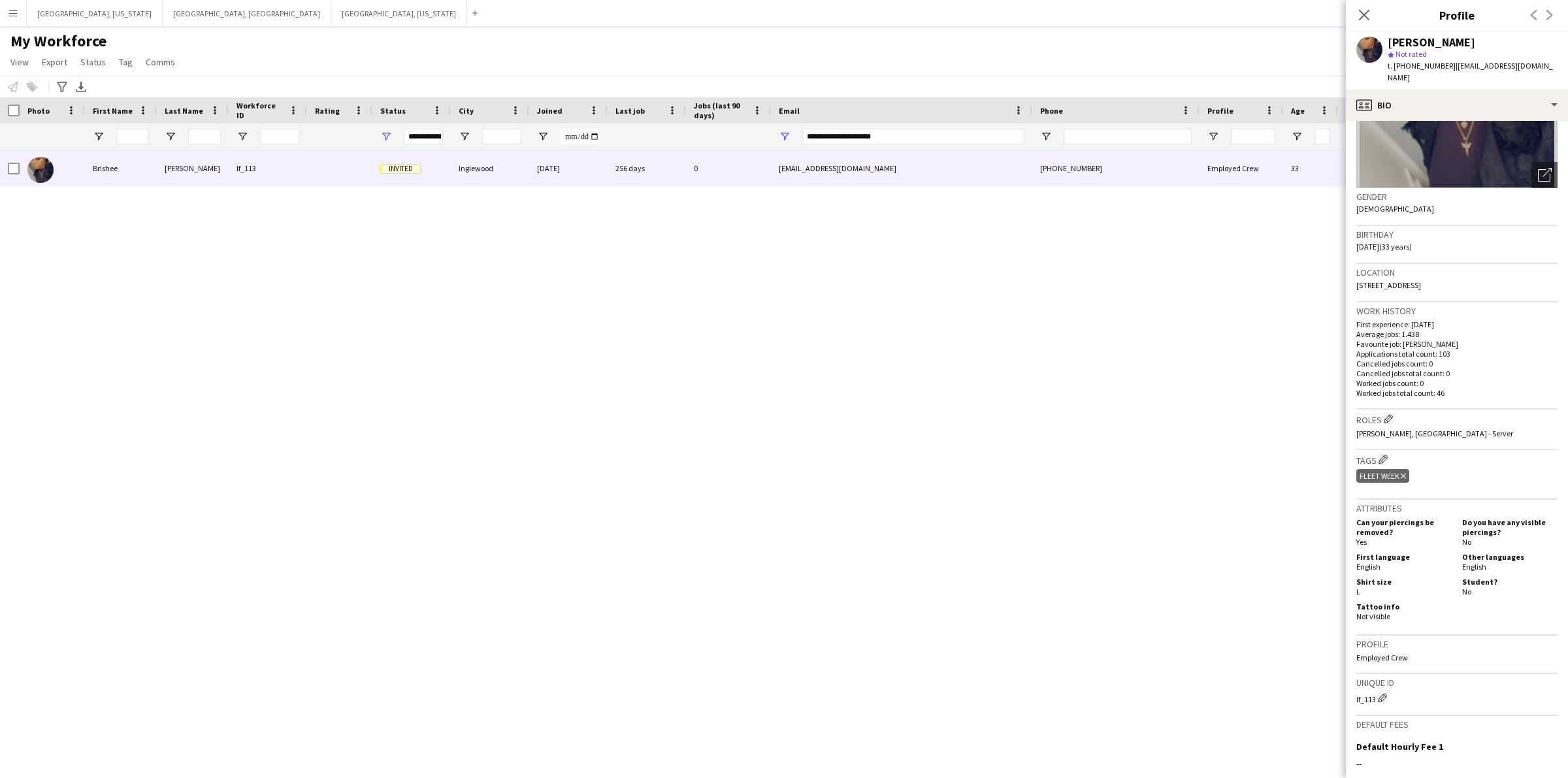
scroll to position [127, 0]
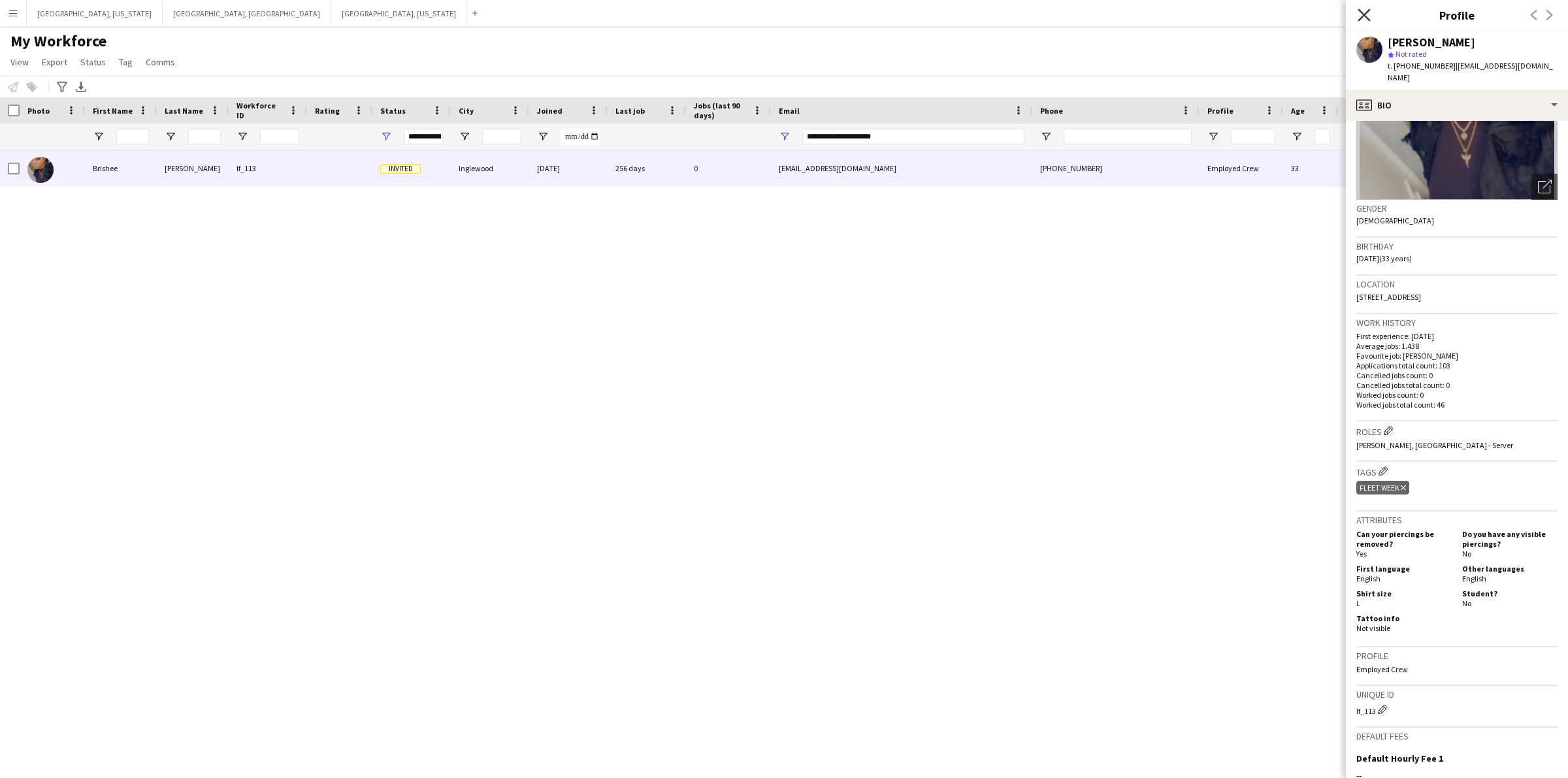
click at [1364, 16] on icon at bounding box center [1363, 14] width 12 height 12
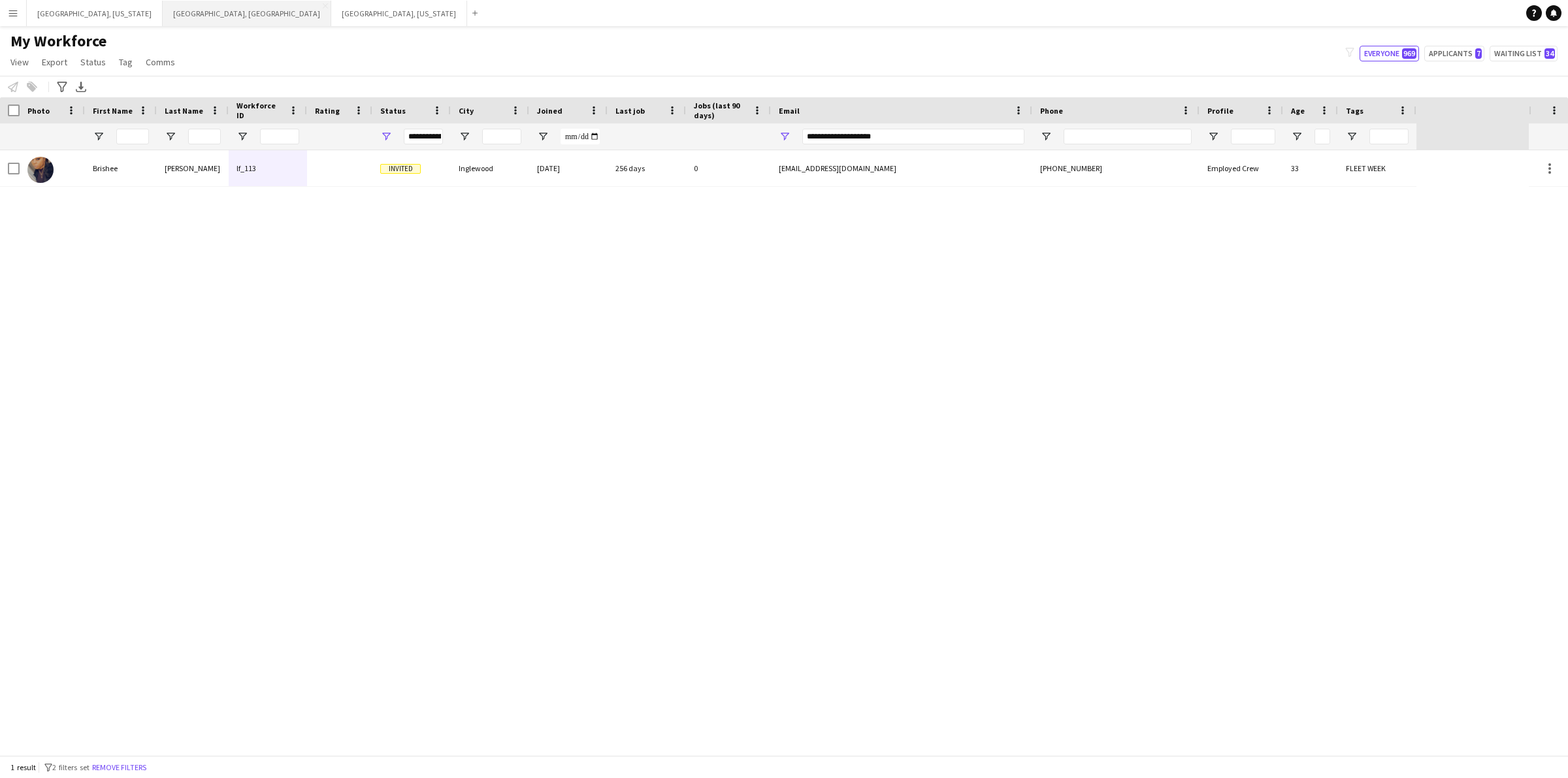
click at [162, 15] on button "[GEOGRAPHIC_DATA], [GEOGRAPHIC_DATA] Close" at bounding box center [247, 13] width 169 height 25
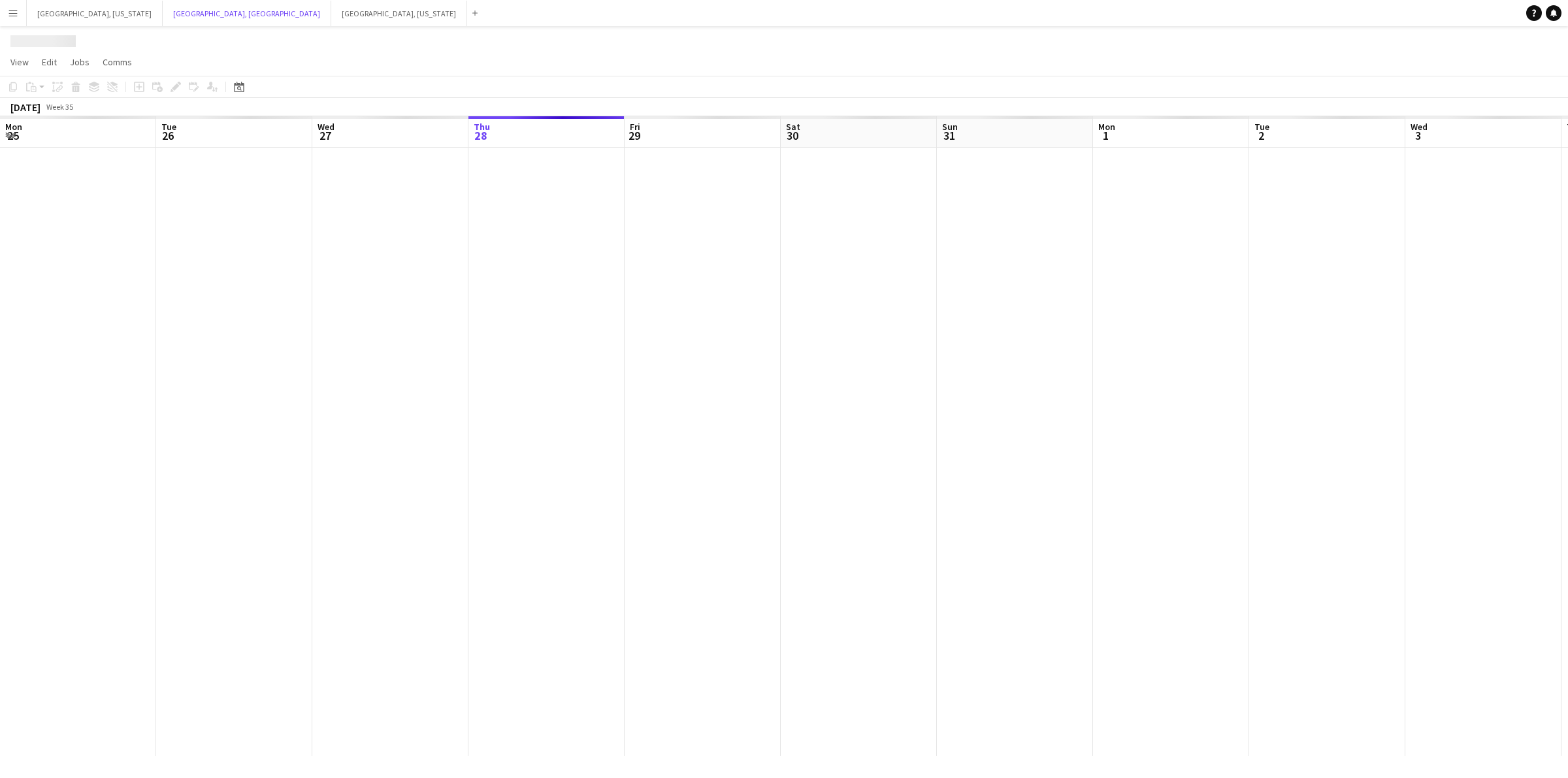
scroll to position [0, 311]
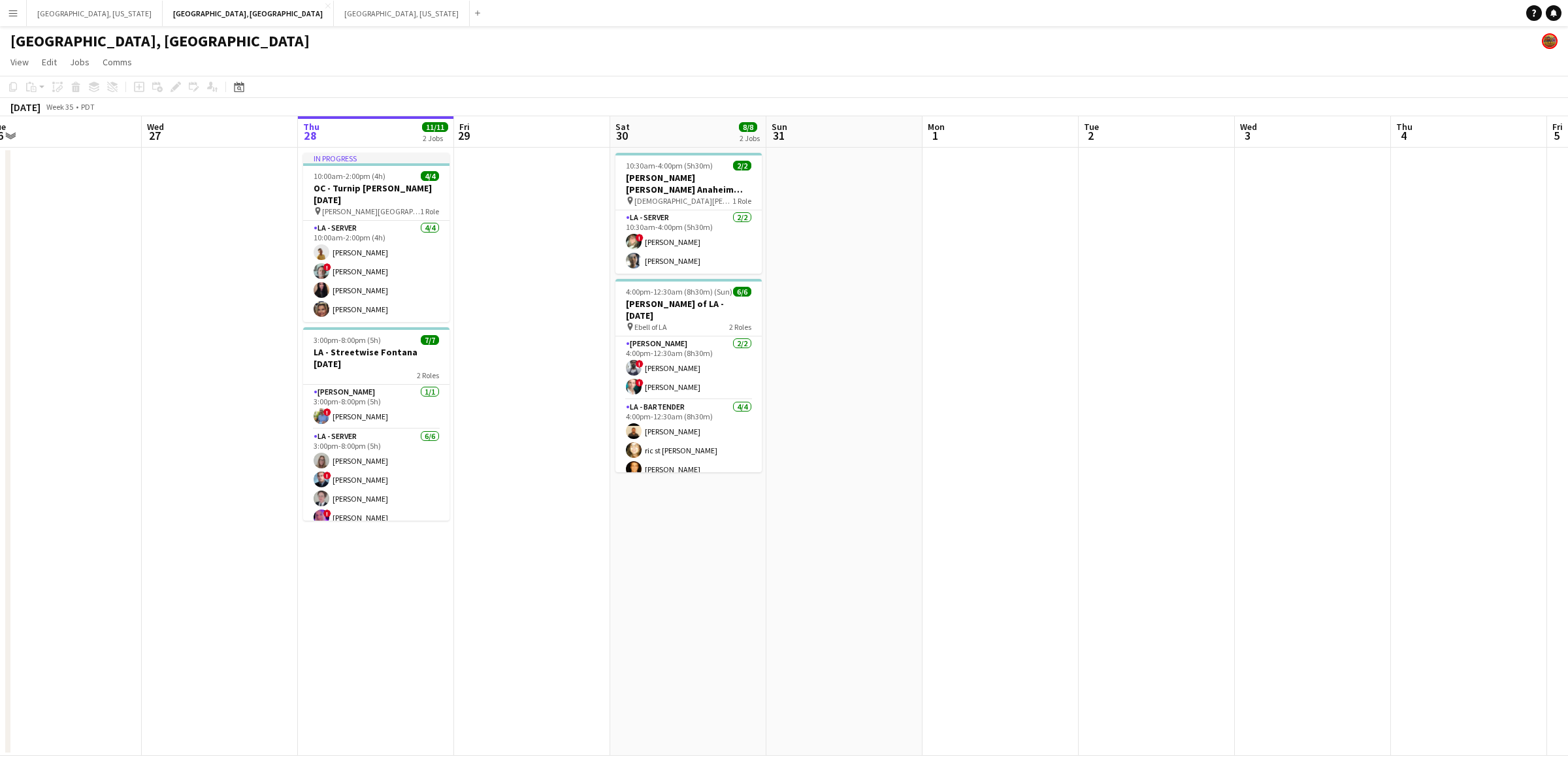
drag, startPoint x: 357, startPoint y: 344, endPoint x: 498, endPoint y: 343, distance: 141.0
click at [498, 343] on app-calendar-viewport "Sun 24 Mon 25 Tue 26 Wed 27 Thu 28 11/11 2 Jobs Fri 29 Sat 30 8/8 2 Jobs Sun 31…" at bounding box center [784, 436] width 1568 height 639
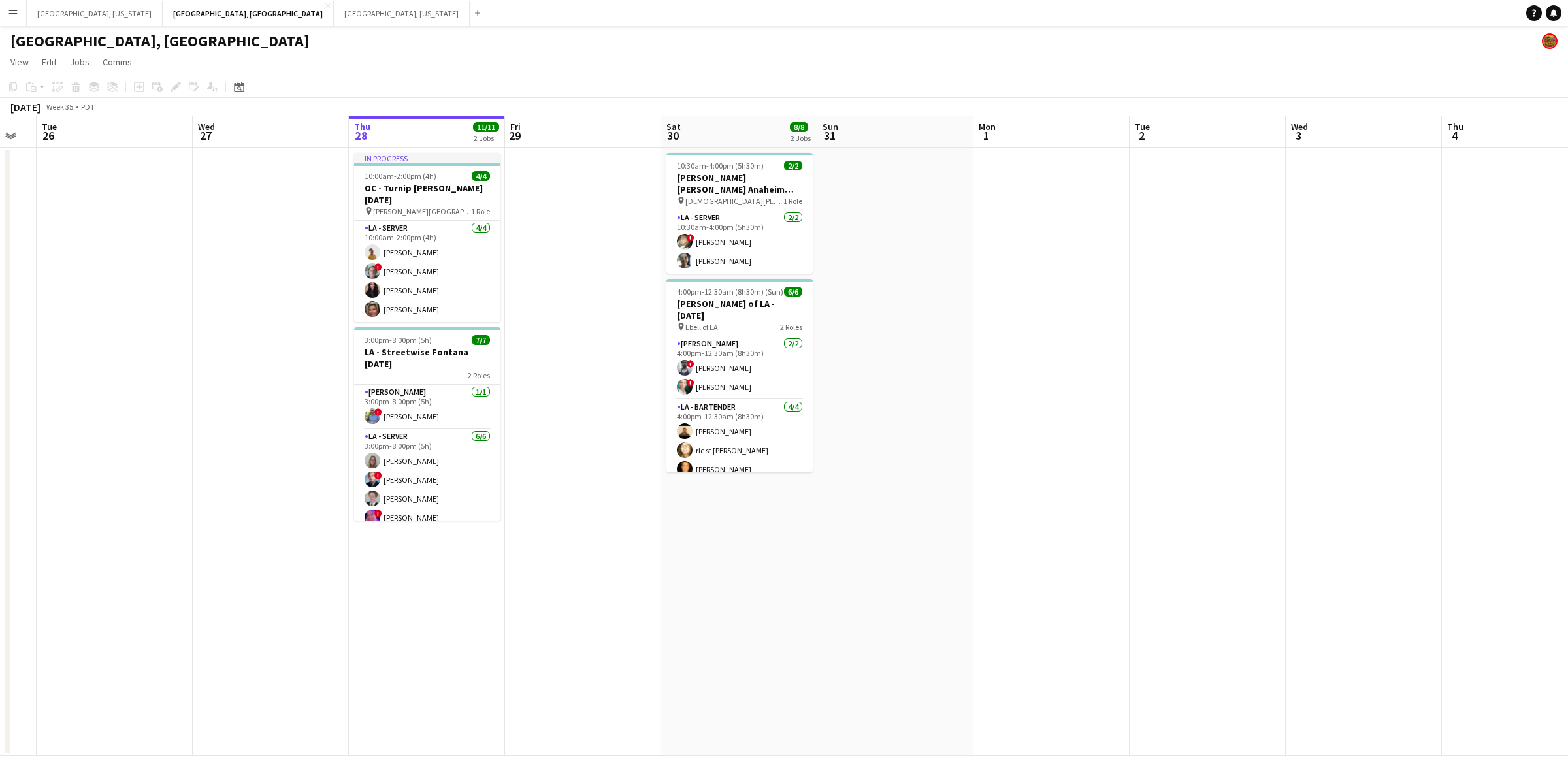
drag, startPoint x: 579, startPoint y: 334, endPoint x: 590, endPoint y: 331, distance: 11.4
click at [590, 331] on app-calendar-viewport "Sun 24 Mon 25 Tue 26 Wed 27 Thu 28 11/11 2 Jobs Fri 29 Sat 30 8/8 2 Jobs Sun 31…" at bounding box center [784, 436] width 1568 height 639
